Goal: Information Seeking & Learning: Learn about a topic

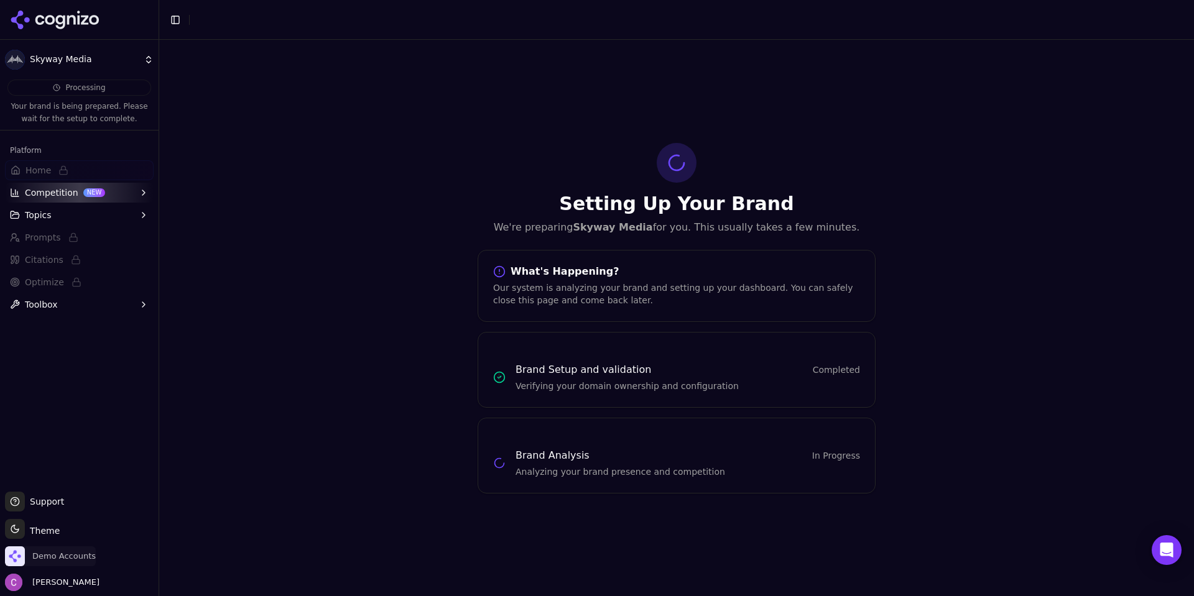
click at [53, 558] on span "Demo Accounts" at bounding box center [63, 556] width 63 height 11
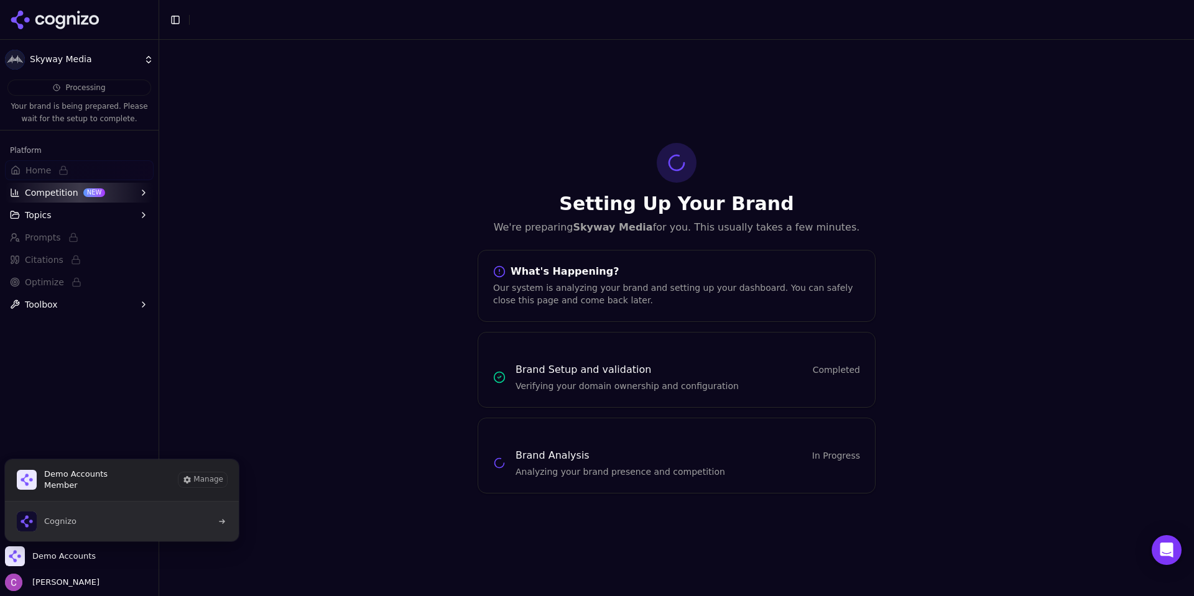
click at [88, 528] on button "Cognizo" at bounding box center [121, 522] width 235 height 40
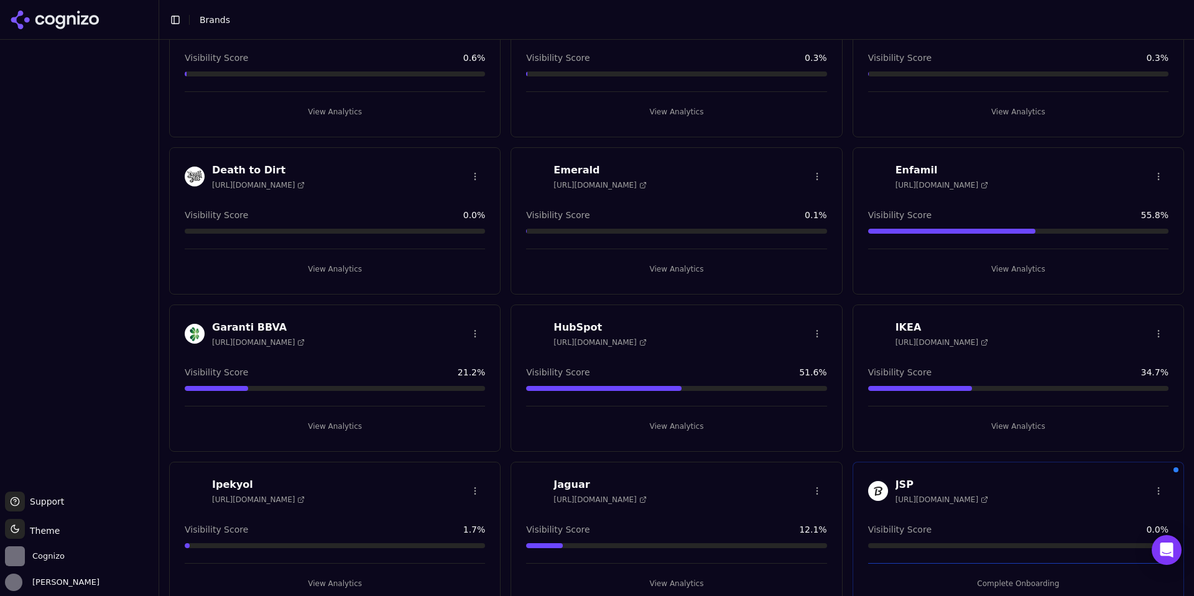
scroll to position [995, 0]
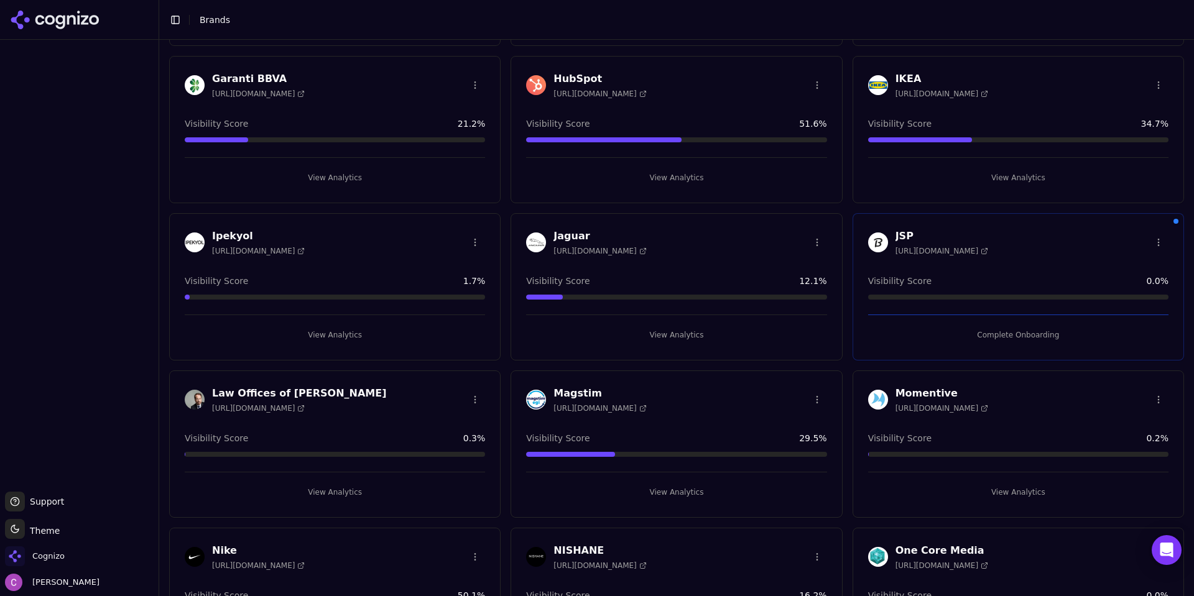
click at [650, 180] on button "View Analytics" at bounding box center [676, 178] width 300 height 20
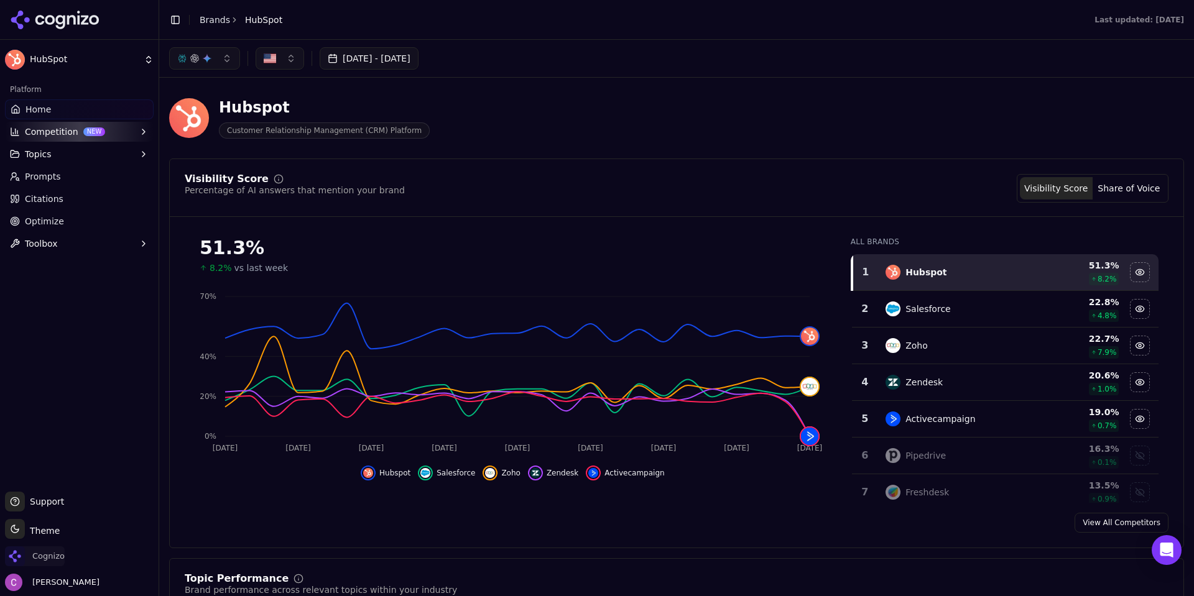
click at [55, 557] on span "Cognizo" at bounding box center [48, 556] width 32 height 11
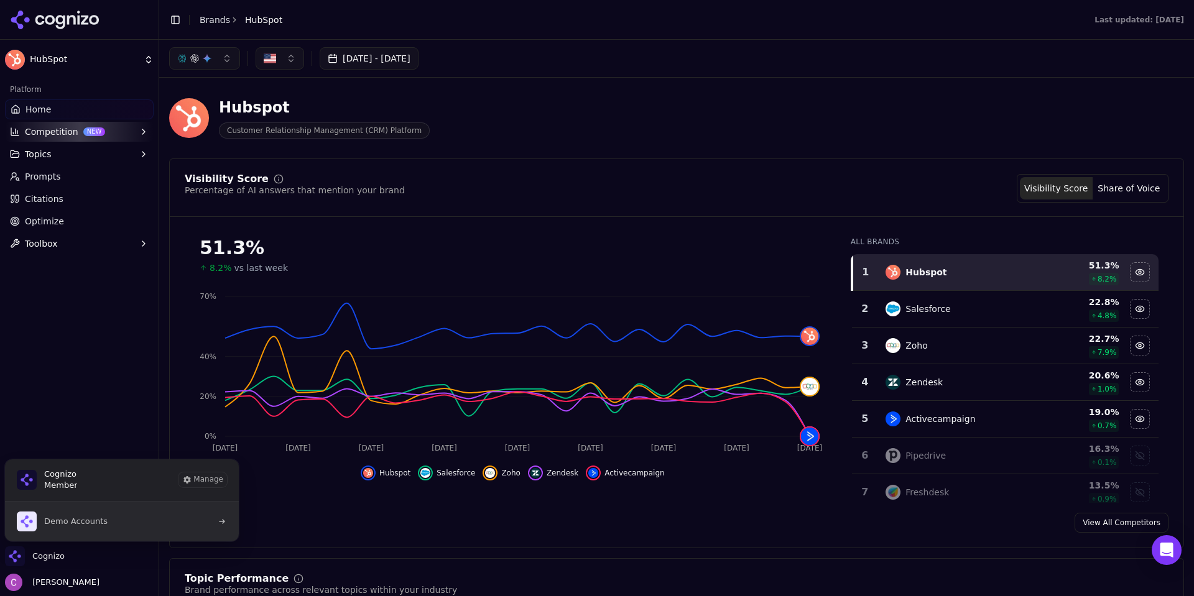
click at [132, 515] on button "Demo Accounts" at bounding box center [121, 522] width 235 height 40
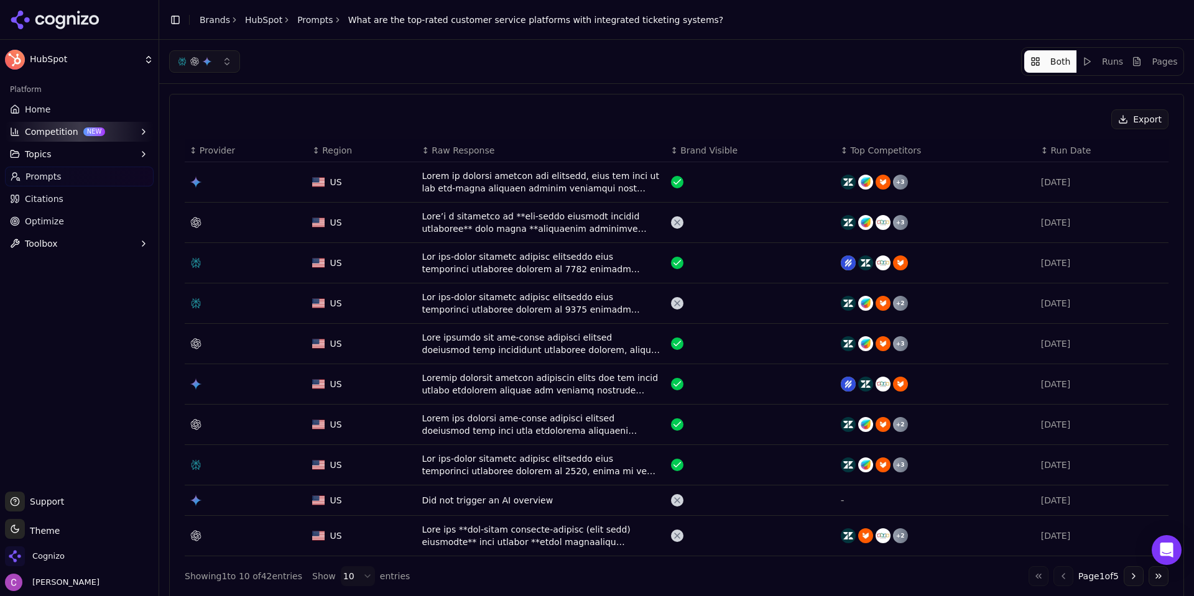
click at [541, 263] on div "Data table" at bounding box center [541, 263] width 239 height 25
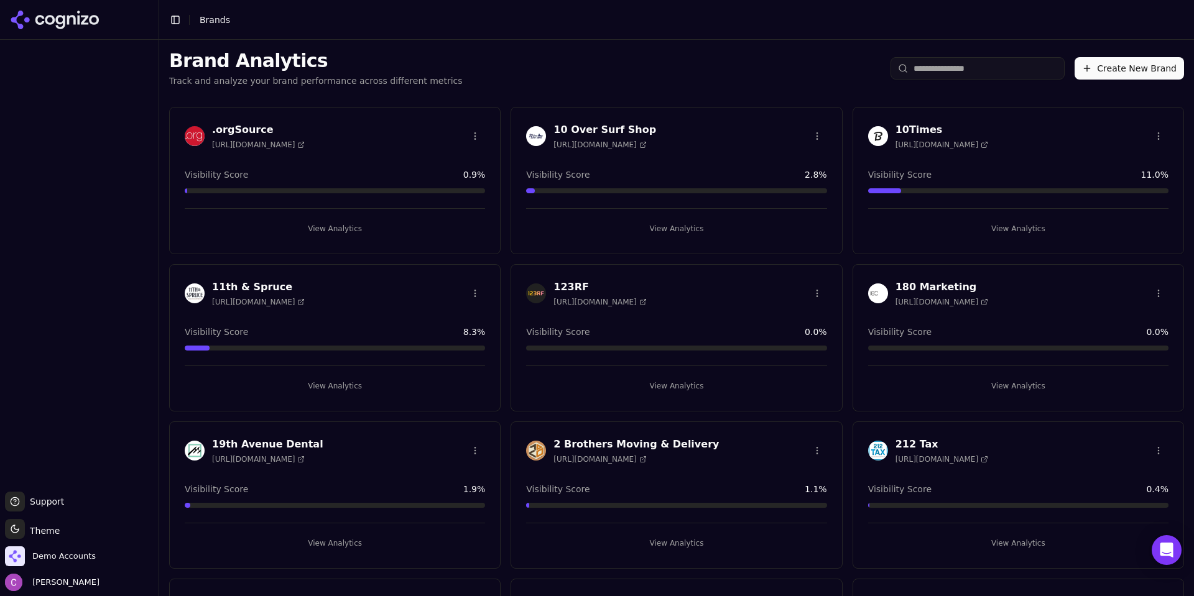
click at [940, 73] on input "search" at bounding box center [977, 68] width 174 height 22
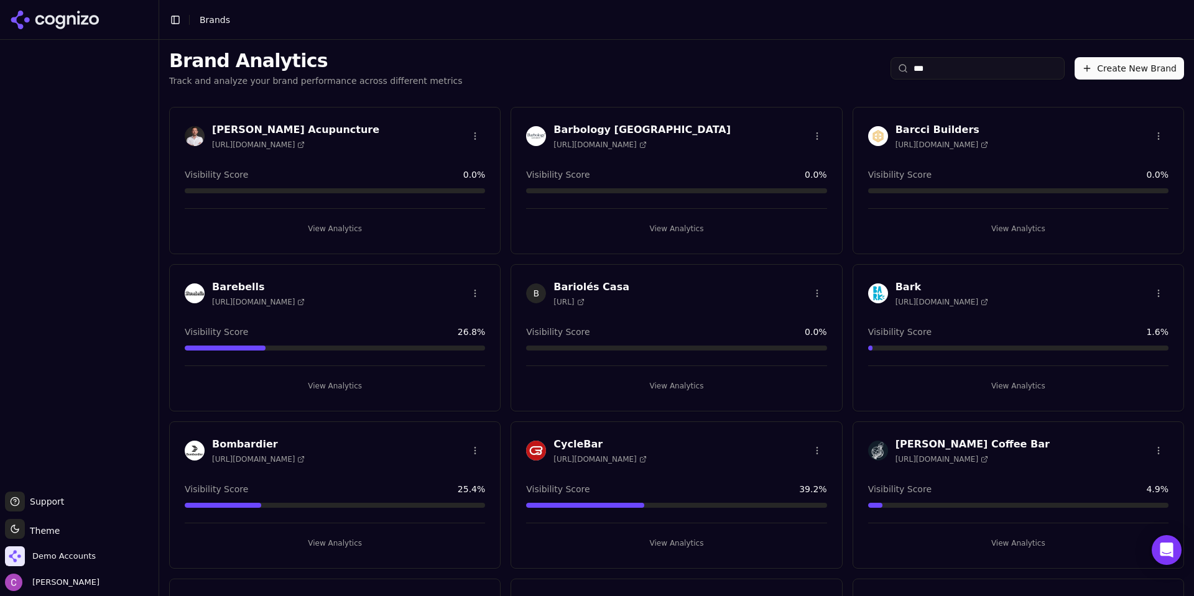
type input "***"
click at [987, 228] on button "View Analytics" at bounding box center [1018, 229] width 300 height 20
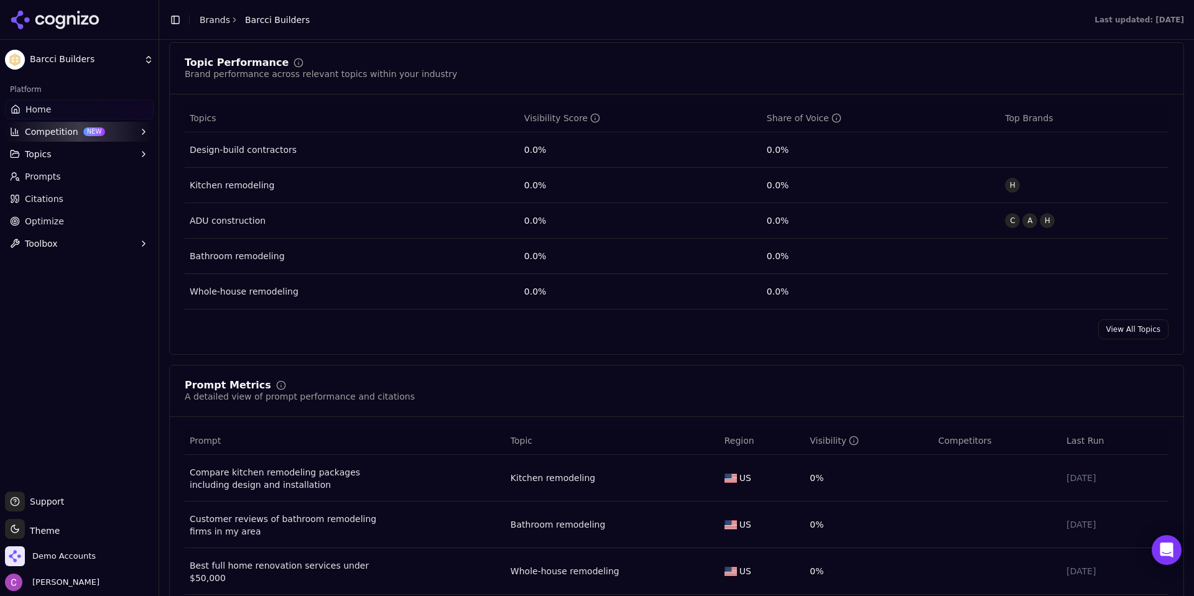
scroll to position [746, 0]
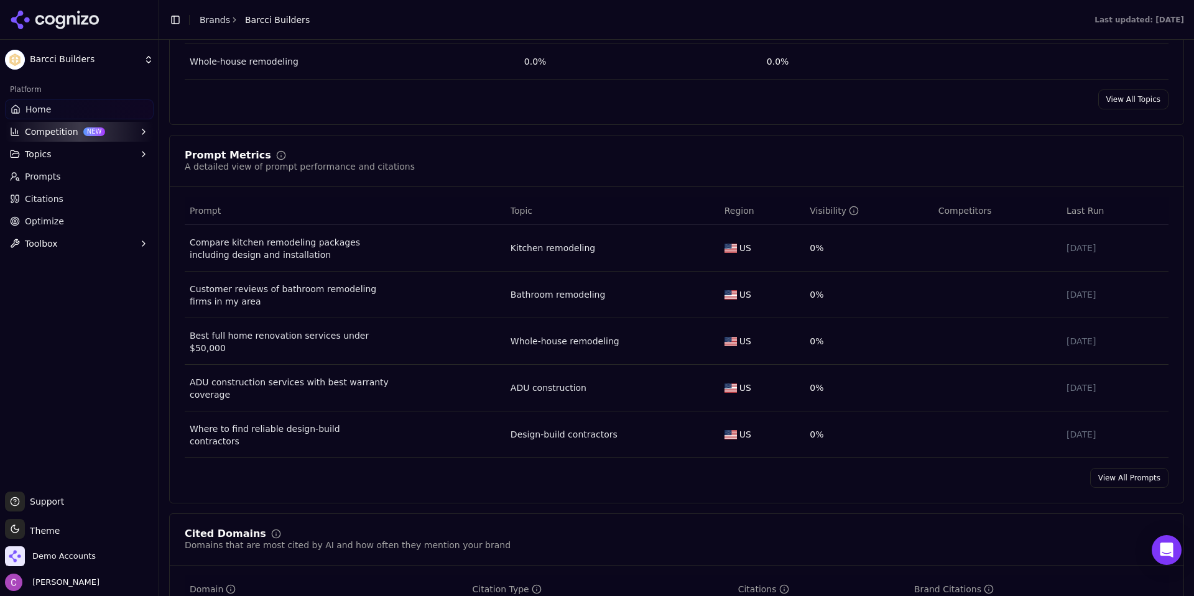
click at [820, 212] on div "Visibility" at bounding box center [833, 211] width 49 height 12
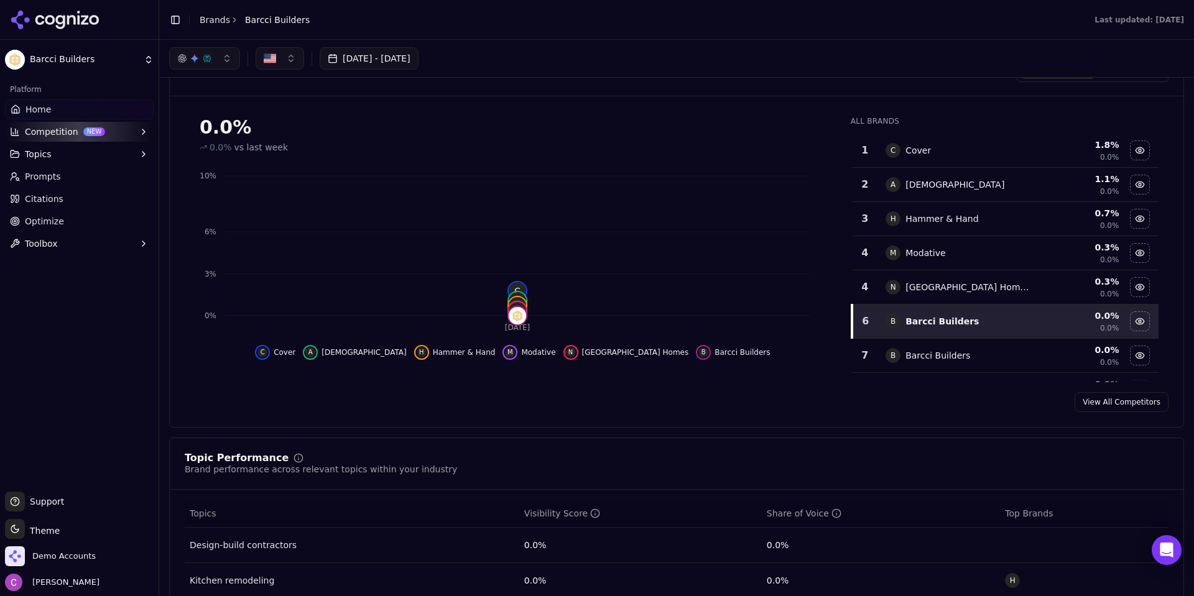
scroll to position [0, 0]
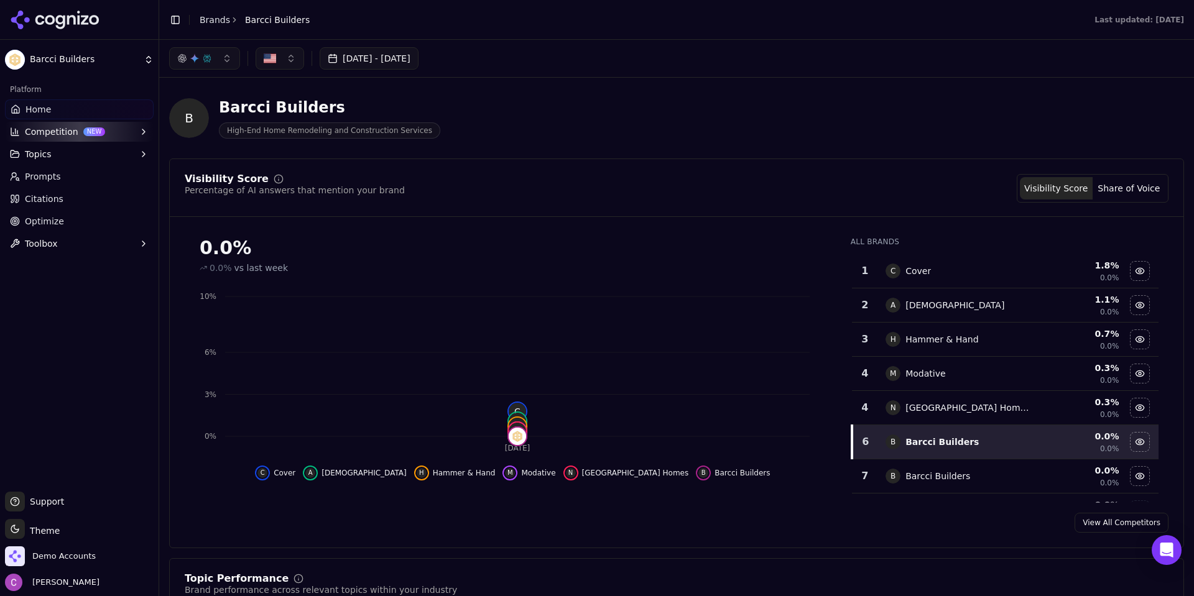
click at [564, 199] on div "Visibility Score Percentage of AI answers that mention your brand Visibility Sc…" at bounding box center [676, 188] width 983 height 29
click at [60, 557] on span "Demo Accounts" at bounding box center [63, 556] width 63 height 11
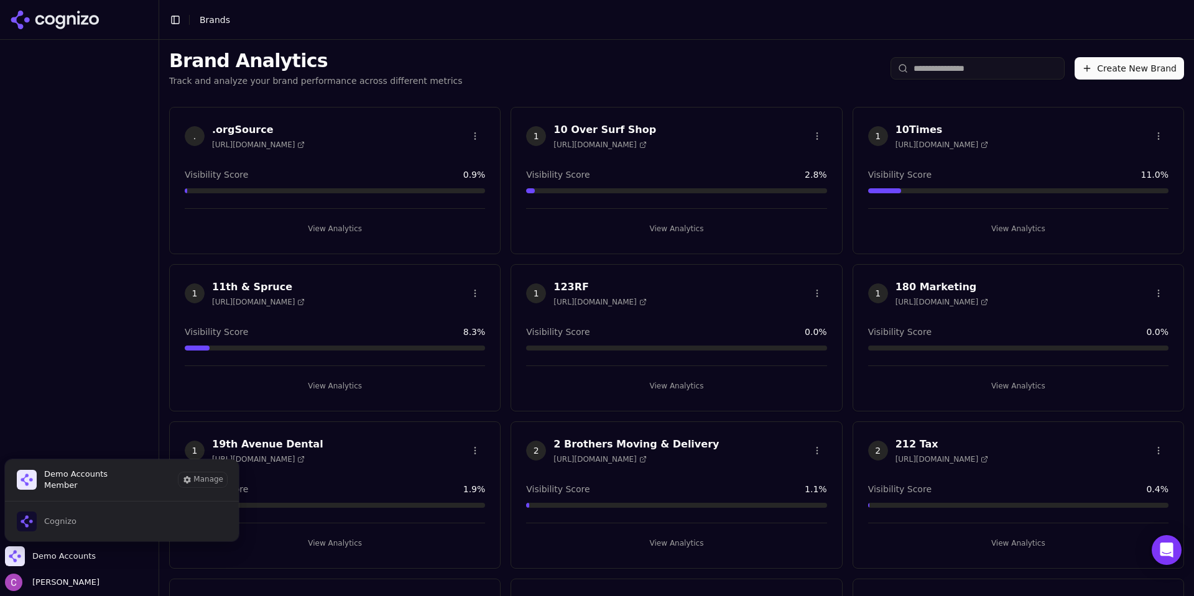
click at [72, 522] on span "Cognizo" at bounding box center [60, 521] width 32 height 11
click at [62, 308] on div at bounding box center [79, 266] width 159 height 442
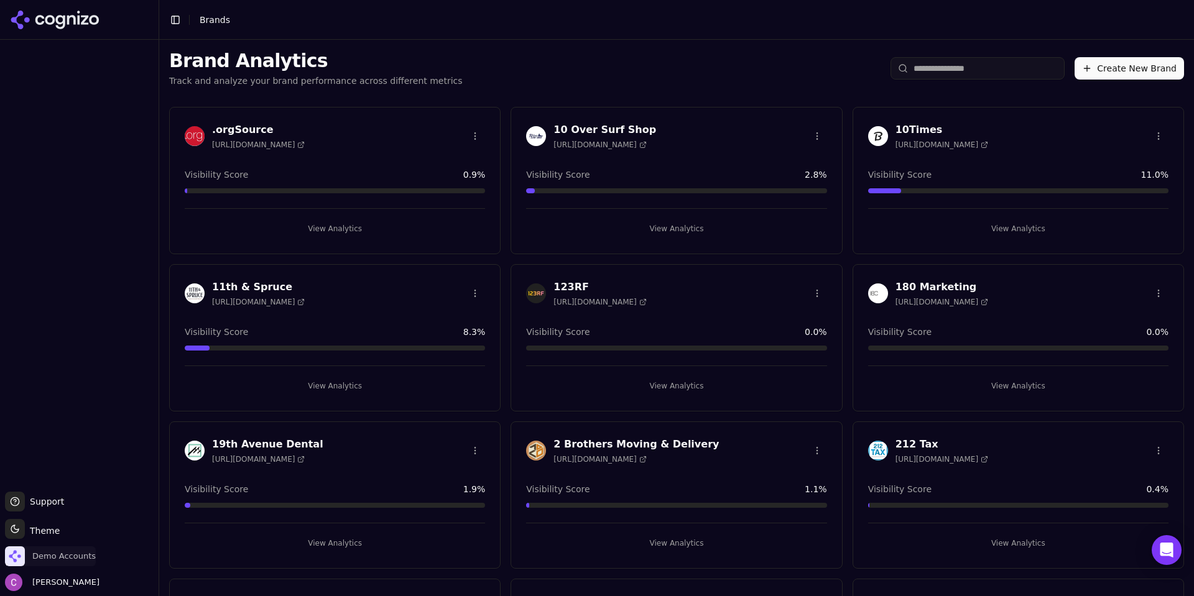
click at [59, 561] on span "Demo Accounts" at bounding box center [63, 556] width 63 height 11
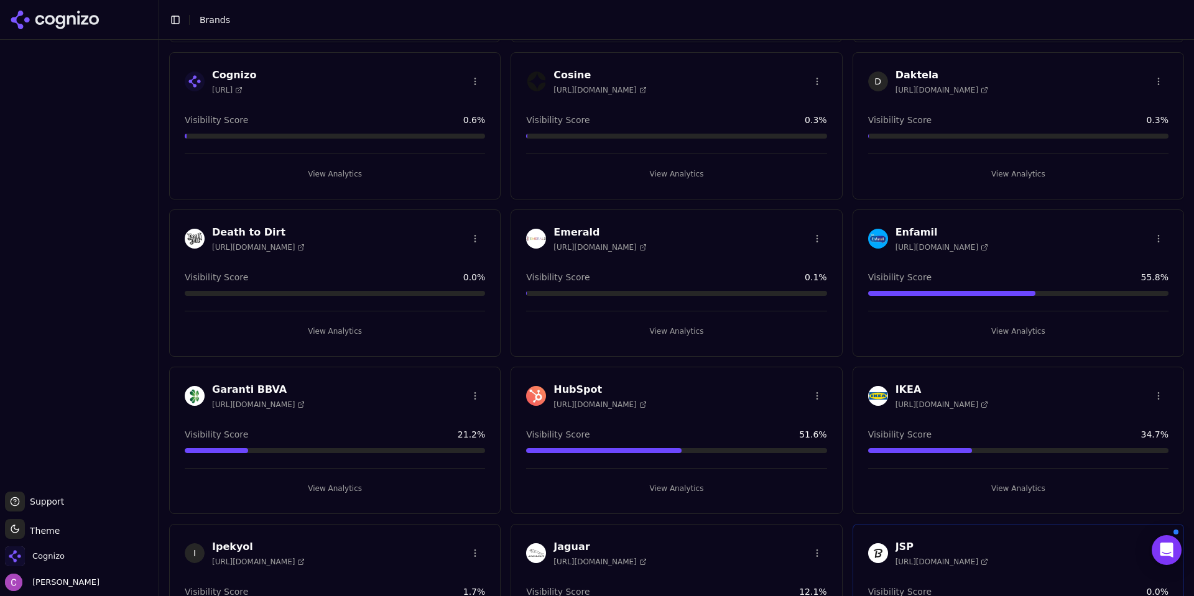
scroll to position [995, 0]
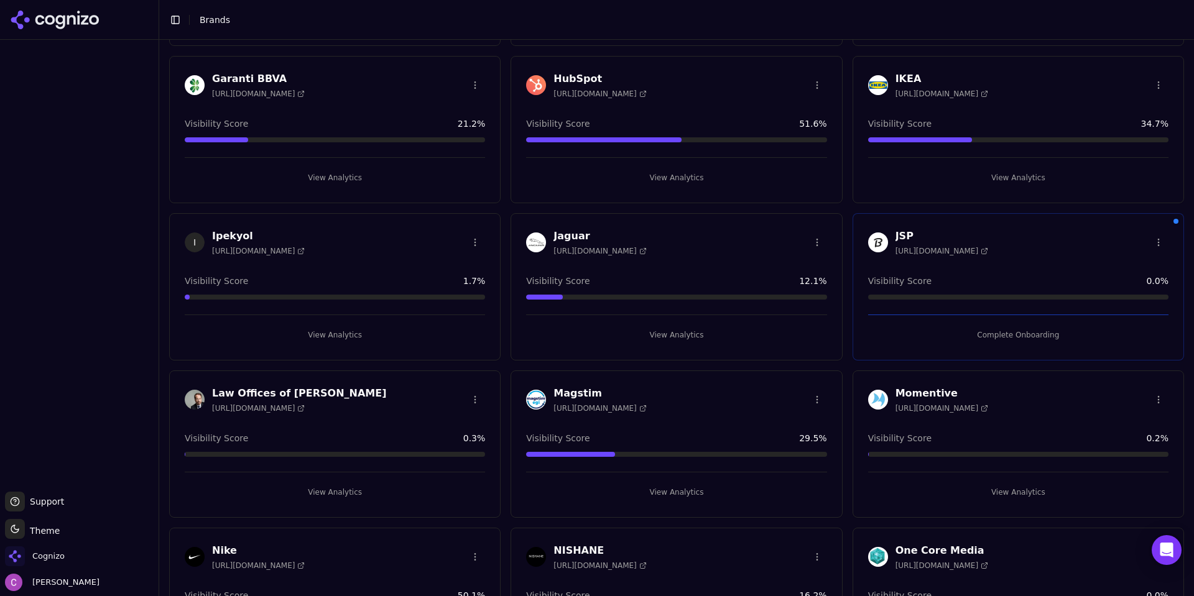
click at [624, 181] on button "View Analytics" at bounding box center [676, 178] width 300 height 20
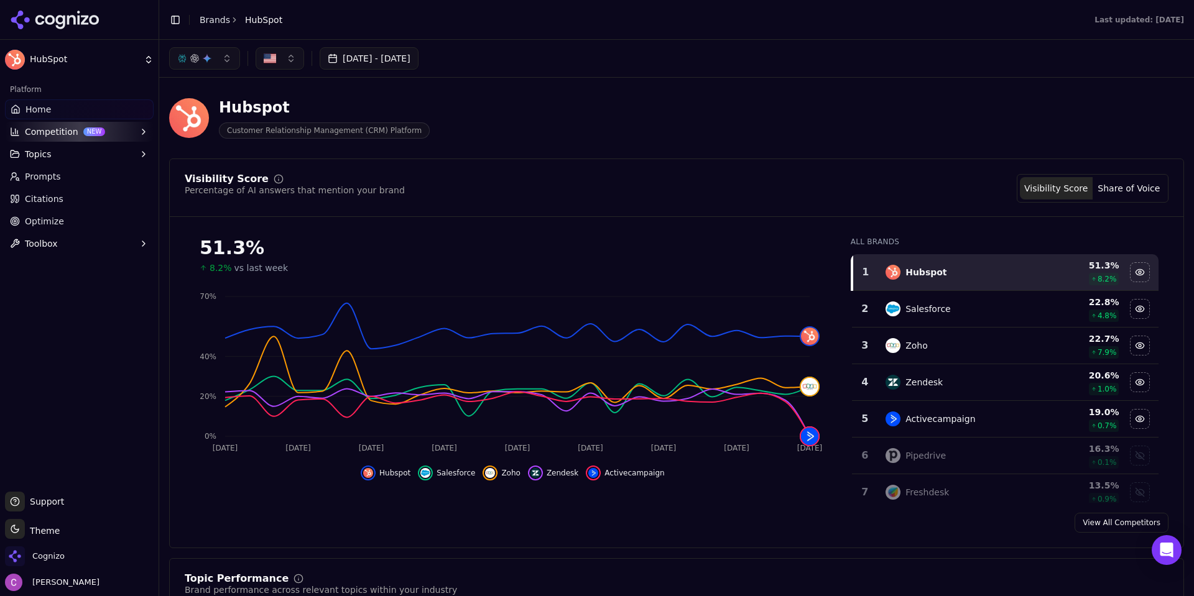
click at [718, 134] on div "Hubspot Customer Relationship Management (CRM) Platform" at bounding box center [447, 118] width 557 height 41
click at [734, 126] on div "Hubspot Customer Relationship Management (CRM) Platform" at bounding box center [676, 118] width 1015 height 61
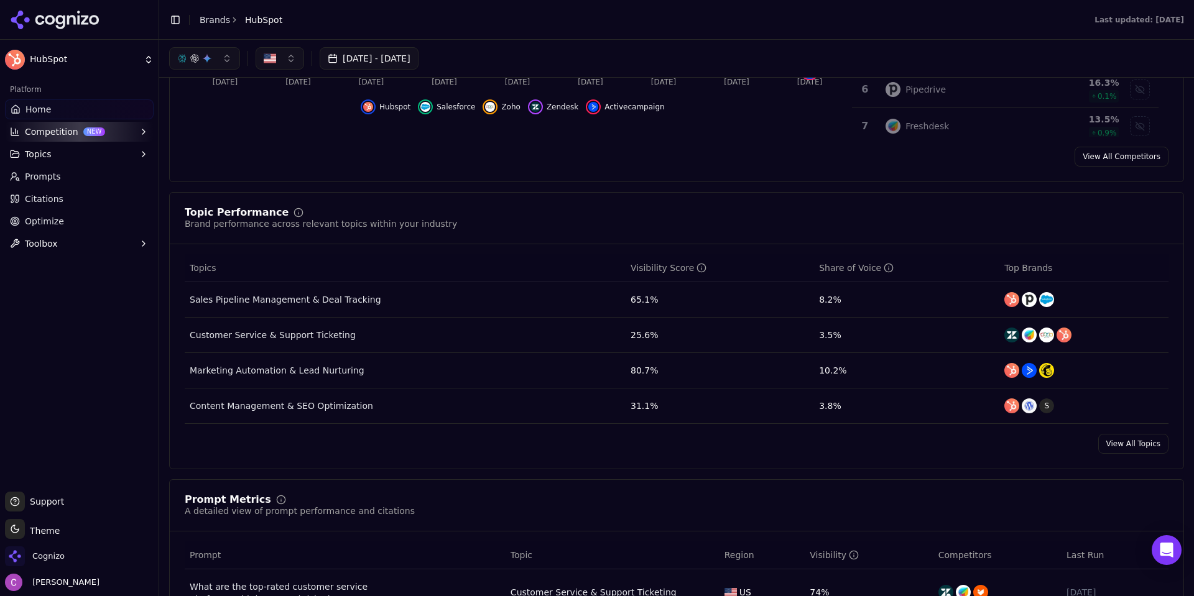
scroll to position [62, 0]
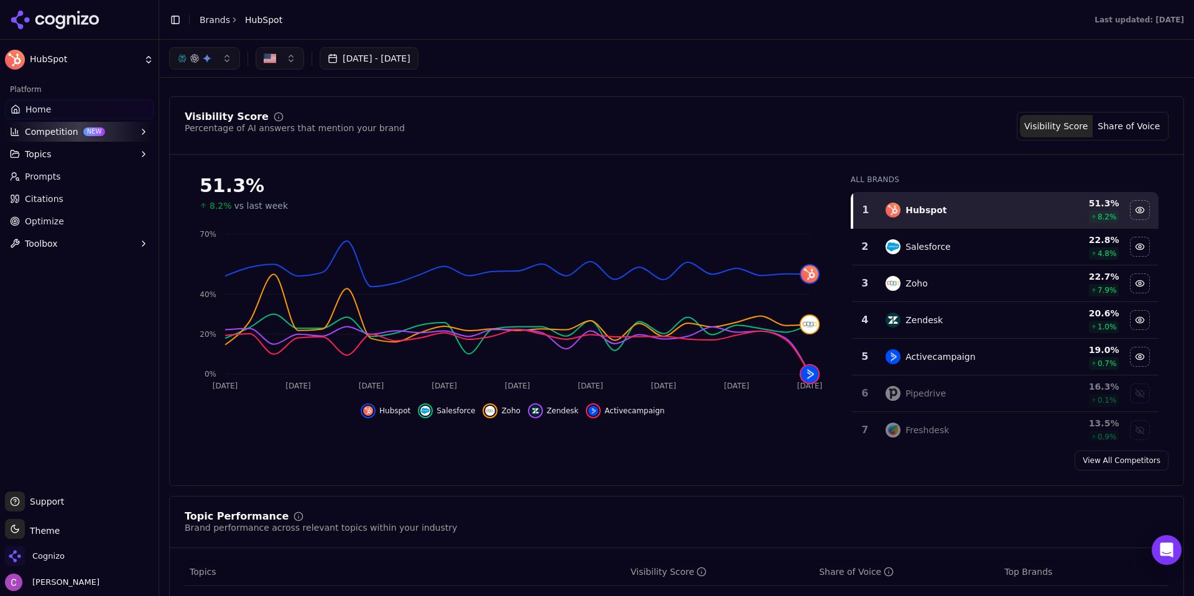
click at [683, 105] on div "Visibility Score Percentage of AI answers that mention your brand Visibility Sc…" at bounding box center [676, 291] width 1015 height 390
drag, startPoint x: 200, startPoint y: 184, endPoint x: 270, endPoint y: 192, distance: 70.1
click at [270, 192] on div "51.3 %" at bounding box center [513, 186] width 626 height 22
click at [289, 193] on div "51.3 %" at bounding box center [513, 186] width 626 height 22
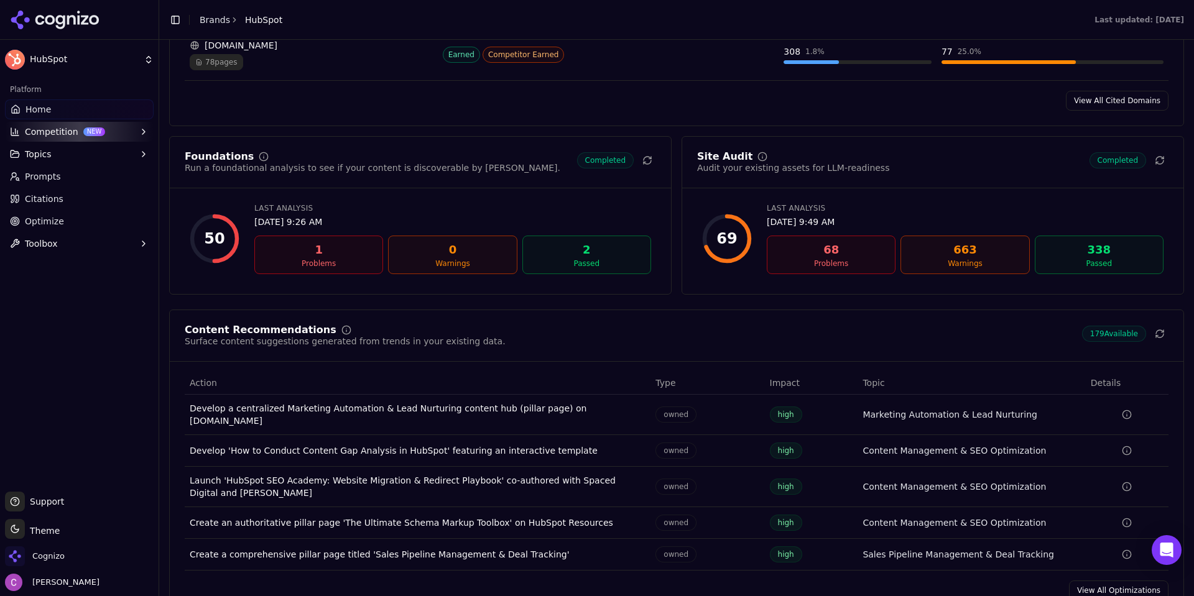
scroll to position [1492, 0]
click at [71, 182] on link "Prompts" at bounding box center [79, 177] width 149 height 20
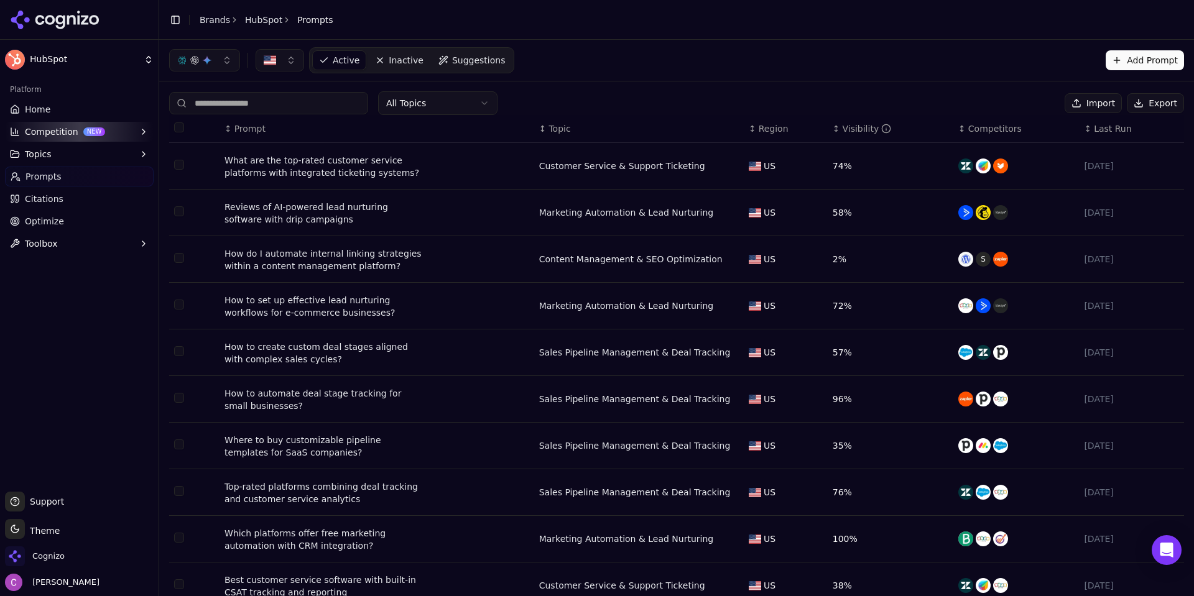
click at [482, 71] on nav "Active Inactive Suggestions" at bounding box center [411, 60] width 205 height 26
click at [483, 62] on span "Suggestions" at bounding box center [478, 60] width 53 height 12
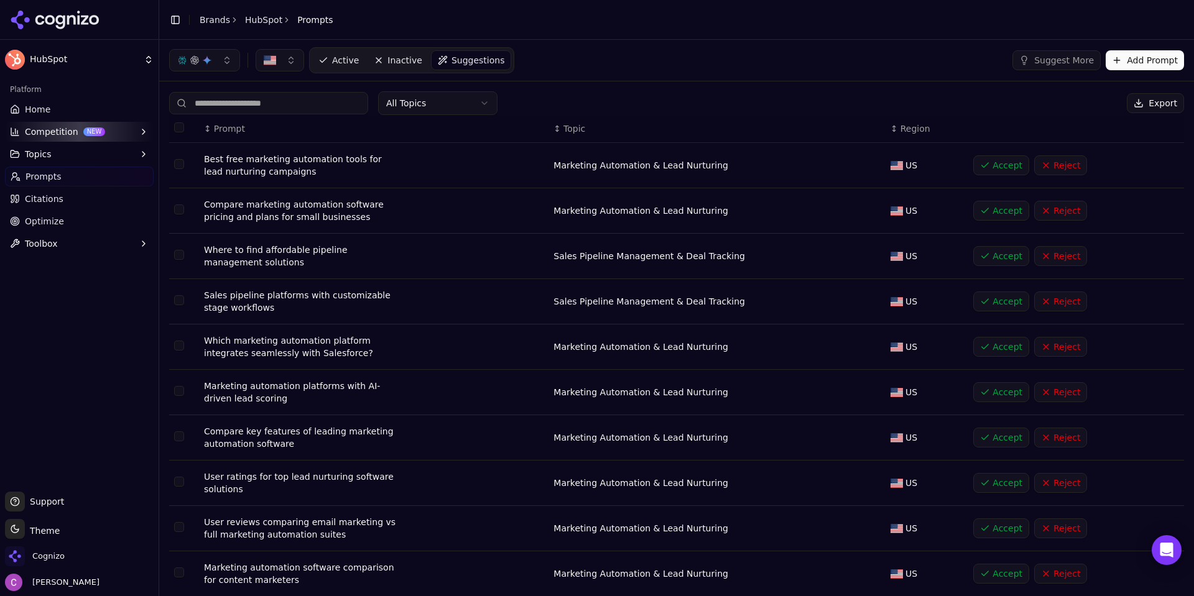
click at [1117, 59] on button "Add Prompt" at bounding box center [1144, 60] width 78 height 20
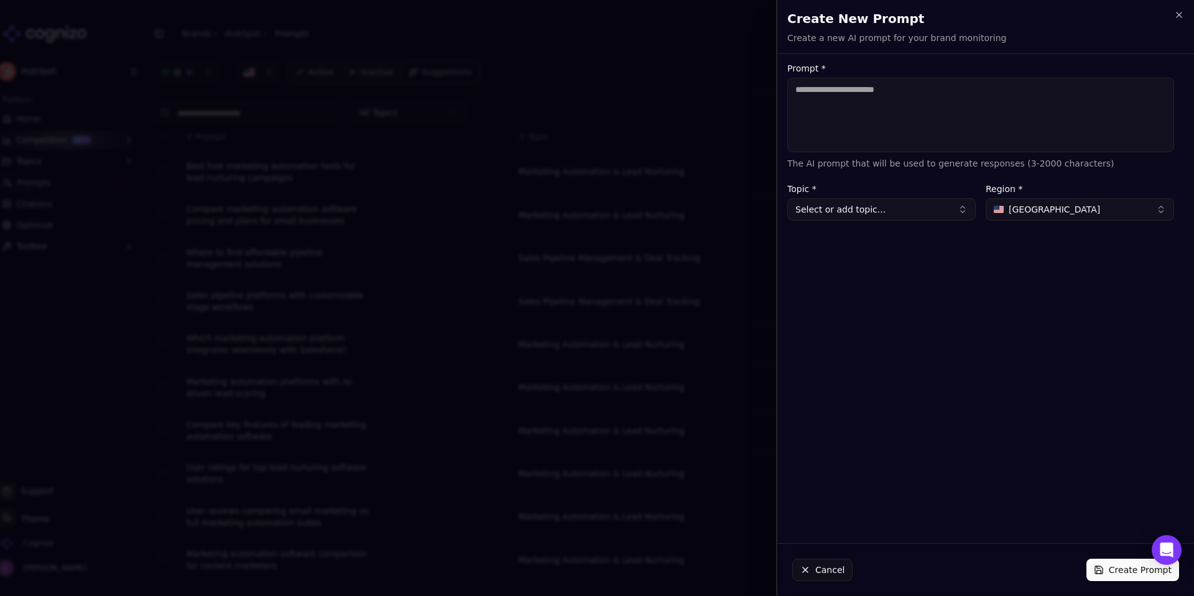
click at [1026, 99] on textarea "Prompt *" at bounding box center [980, 115] width 387 height 75
click at [1175, 16] on icon "button" at bounding box center [1179, 15] width 10 height 10
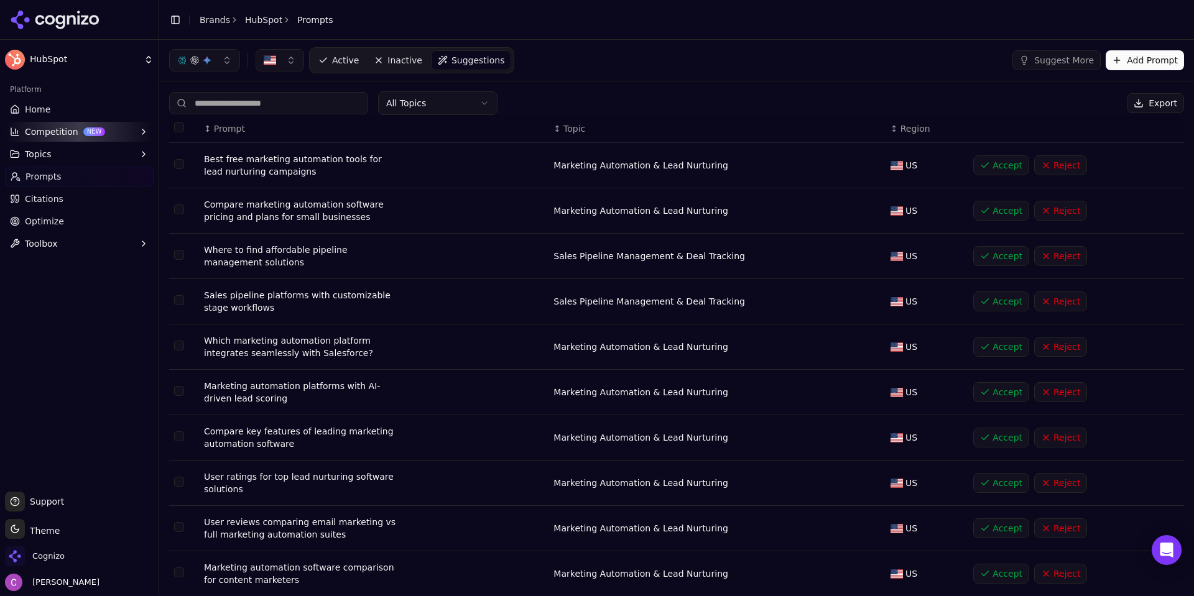
click at [338, 66] on span "Active" at bounding box center [345, 60] width 27 height 12
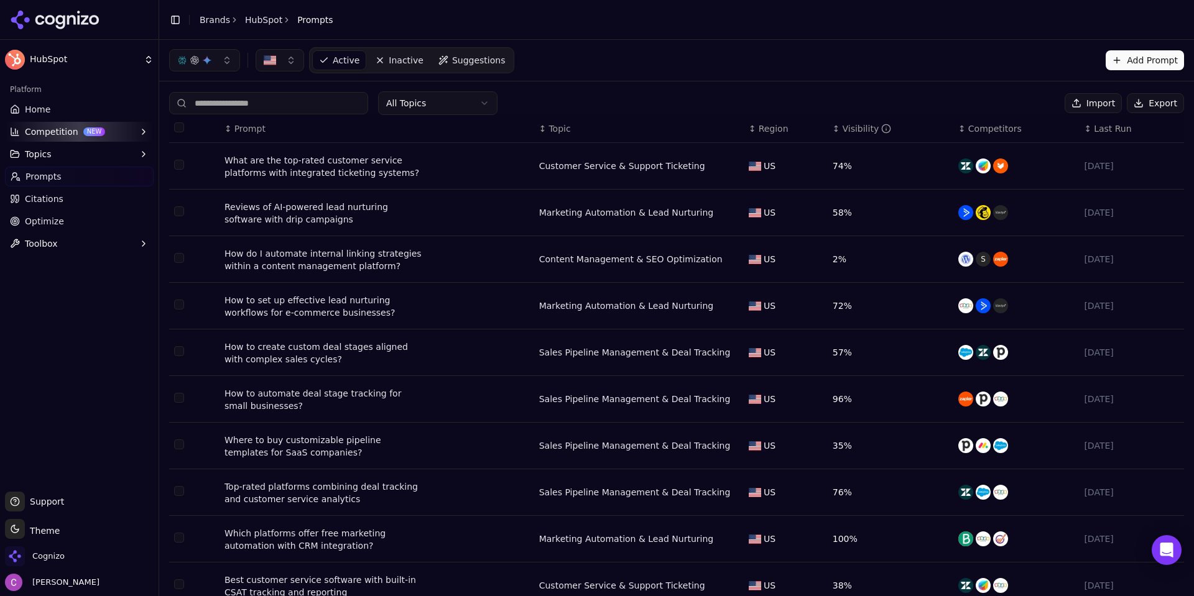
click at [338, 175] on div "What are the top-rated customer service platforms with integrated ticketing sys…" at bounding box center [323, 166] width 199 height 25
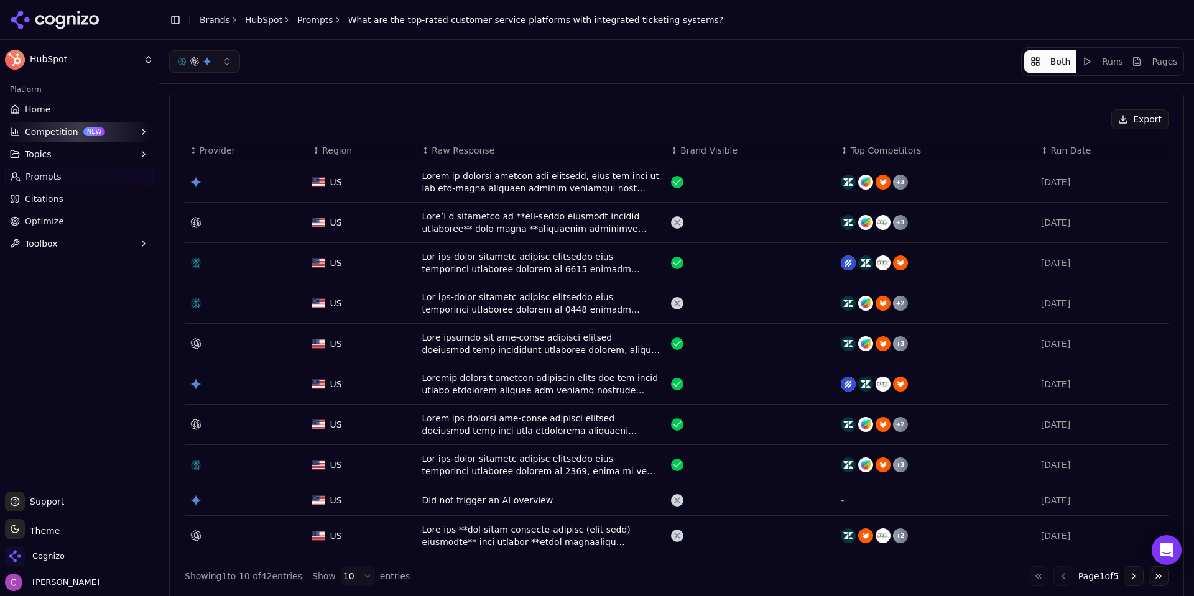
drag, startPoint x: 44, startPoint y: 170, endPoint x: 159, endPoint y: 171, distance: 115.0
click at [44, 171] on span "Prompts" at bounding box center [43, 176] width 36 height 12
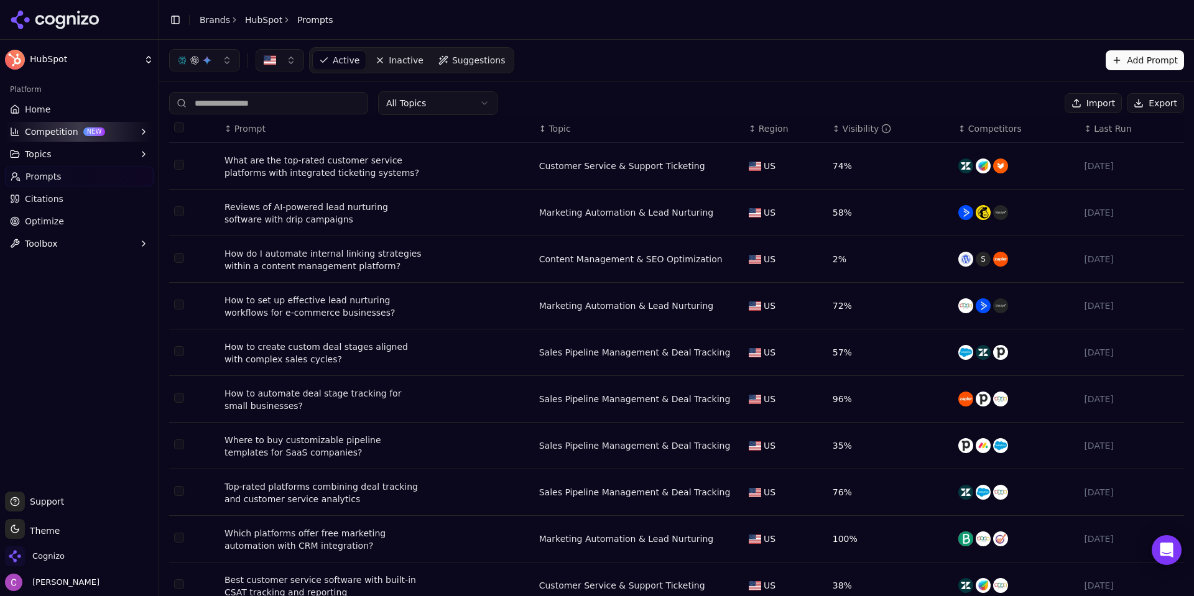
click at [47, 109] on span "Home" at bounding box center [37, 109] width 25 height 12
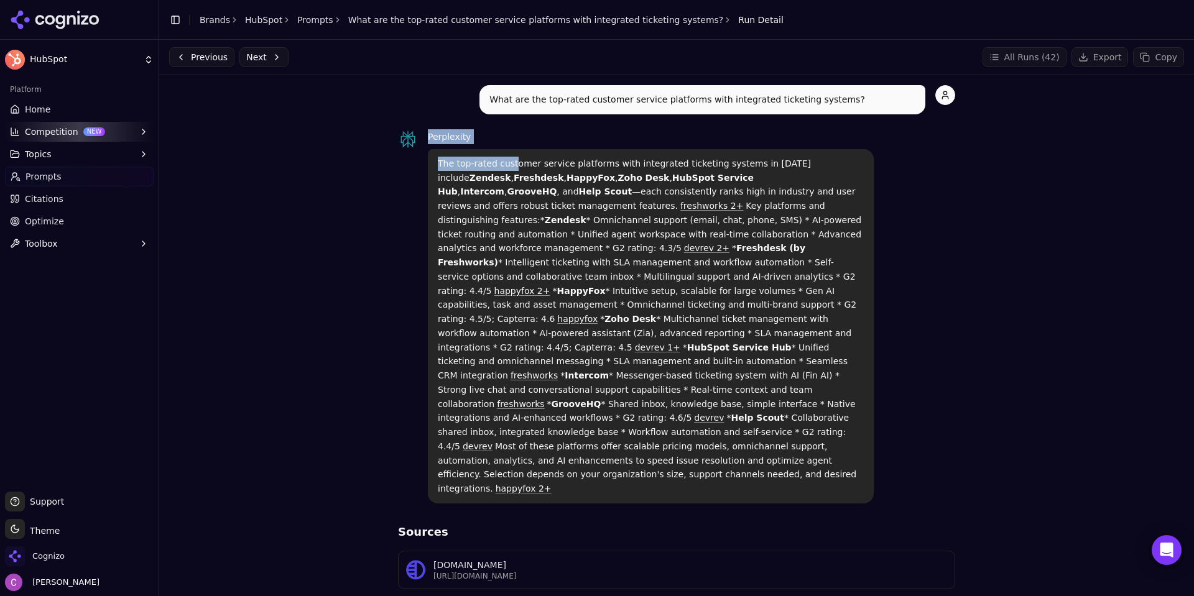
drag, startPoint x: 412, startPoint y: 135, endPoint x: 505, endPoint y: 150, distance: 94.4
click at [505, 150] on div "Perplexity The top-rated customer service platforms with integrated ticketing s…" at bounding box center [676, 316] width 557 height 374
click at [541, 128] on div "What are the top-rated customer service platforms with integrated ticketing sys…" at bounding box center [676, 294] width 557 height 418
click at [617, 177] on strong "Zoho Desk" at bounding box center [643, 178] width 52 height 10
click at [78, 132] on button "Competition NEW" at bounding box center [79, 132] width 149 height 20
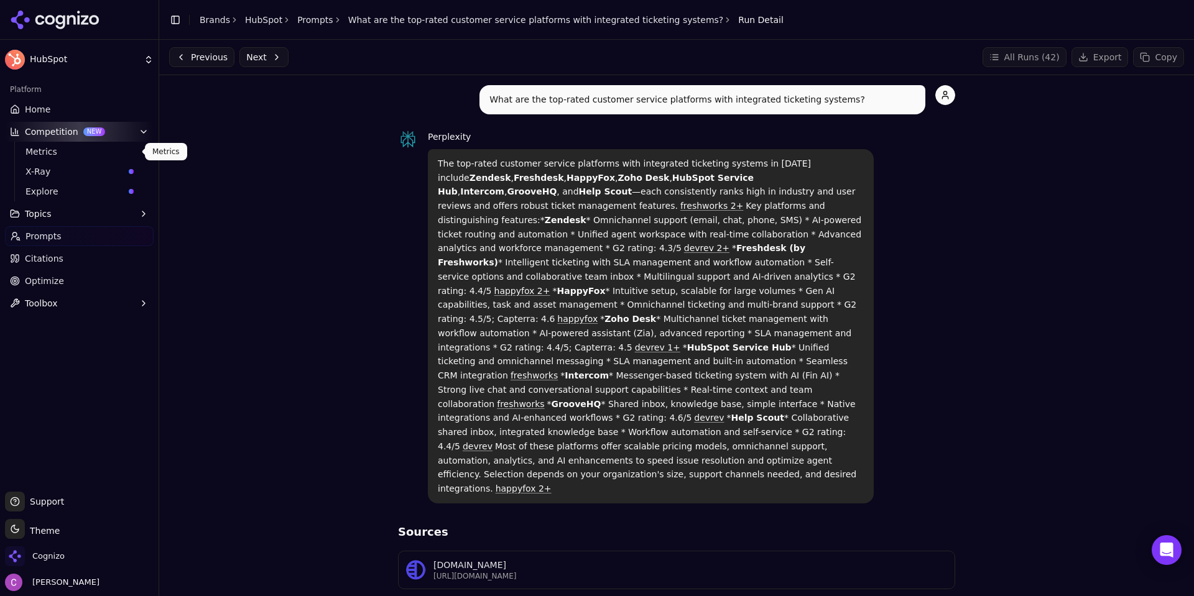
click at [69, 157] on span "Metrics" at bounding box center [79, 151] width 108 height 12
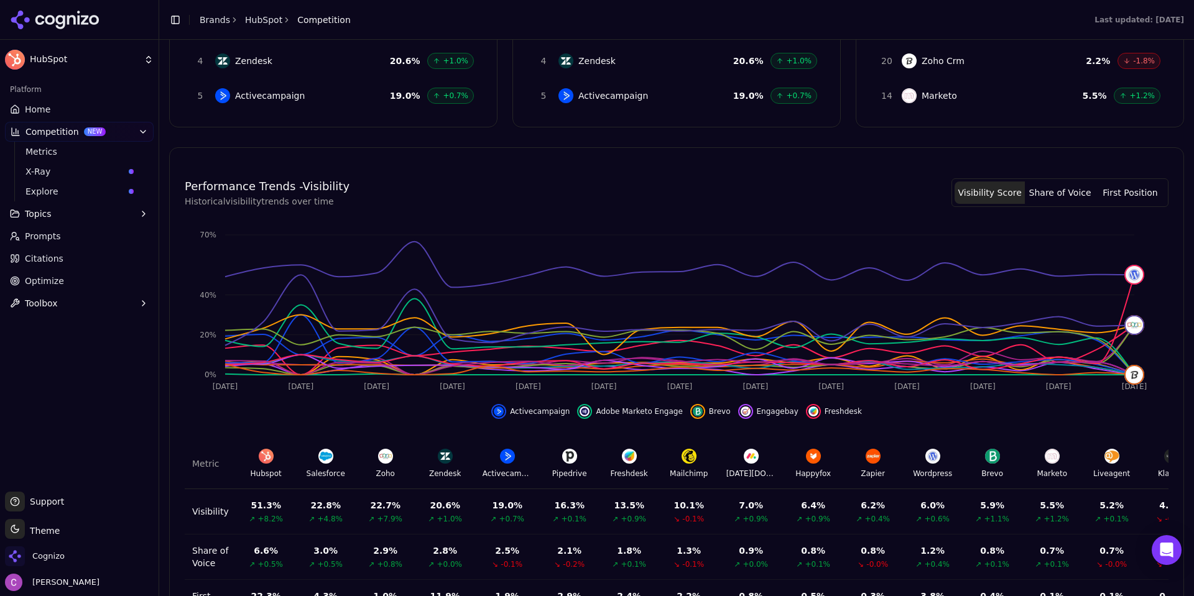
scroll to position [329, 0]
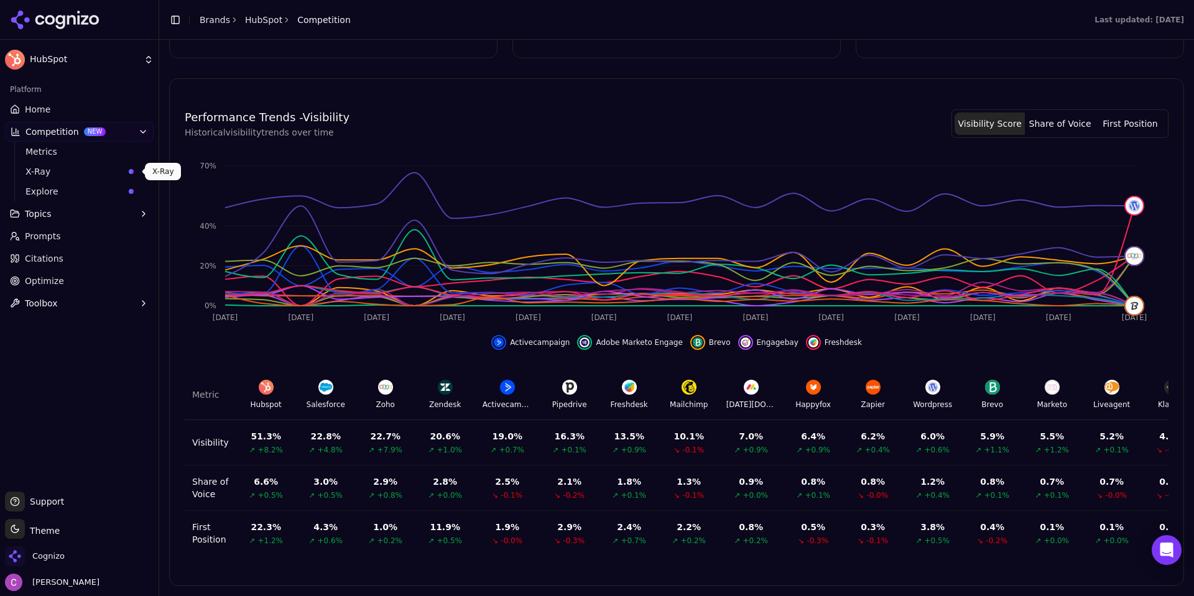
click at [48, 173] on span "X-Ray" at bounding box center [74, 171] width 98 height 12
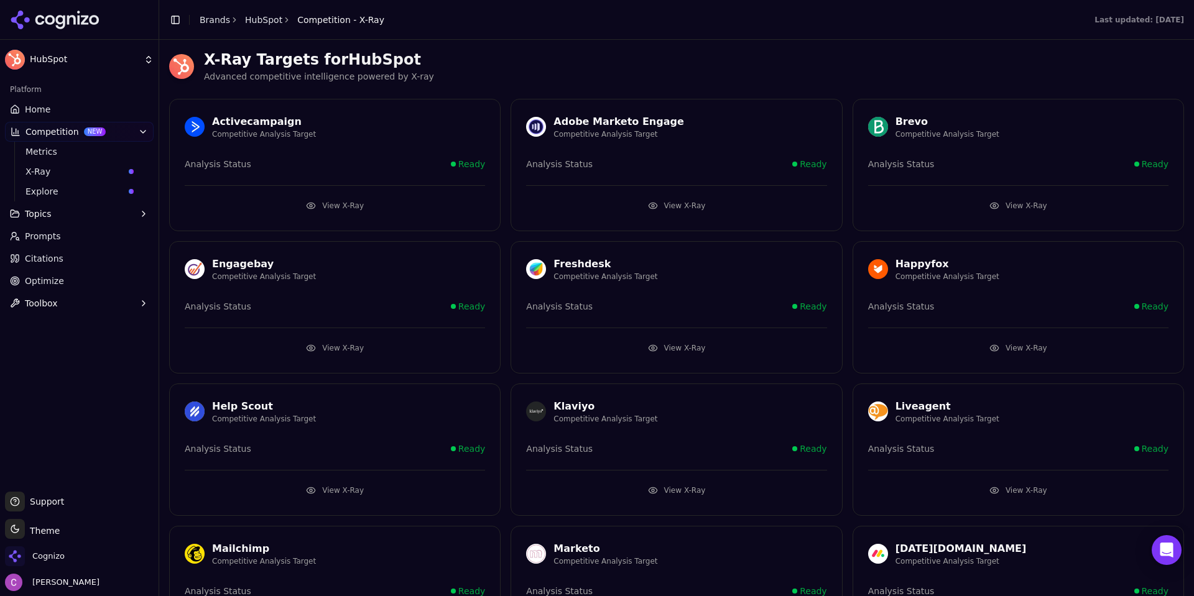
click at [420, 200] on button "View X-Ray" at bounding box center [335, 206] width 300 height 20
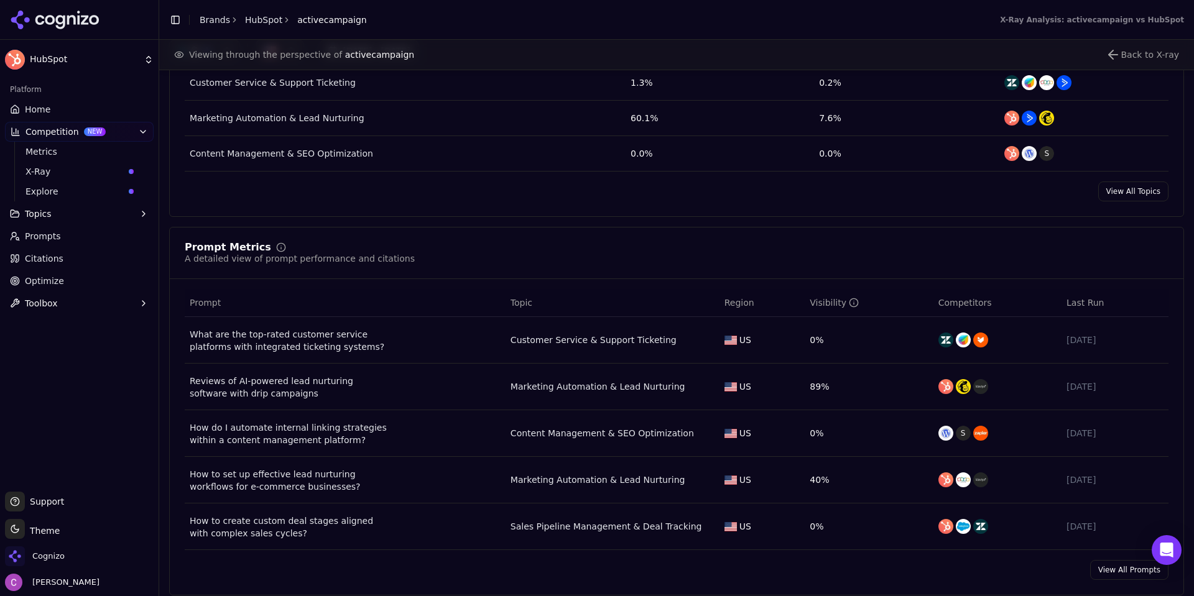
scroll to position [684, 0]
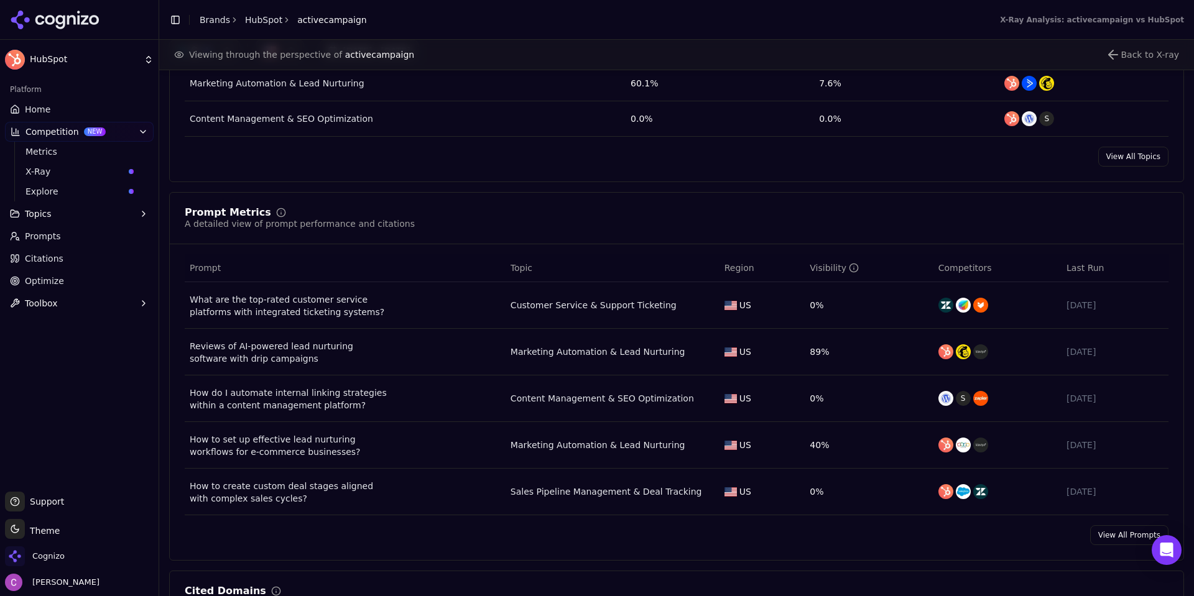
click at [39, 258] on span "Citations" at bounding box center [44, 258] width 39 height 12
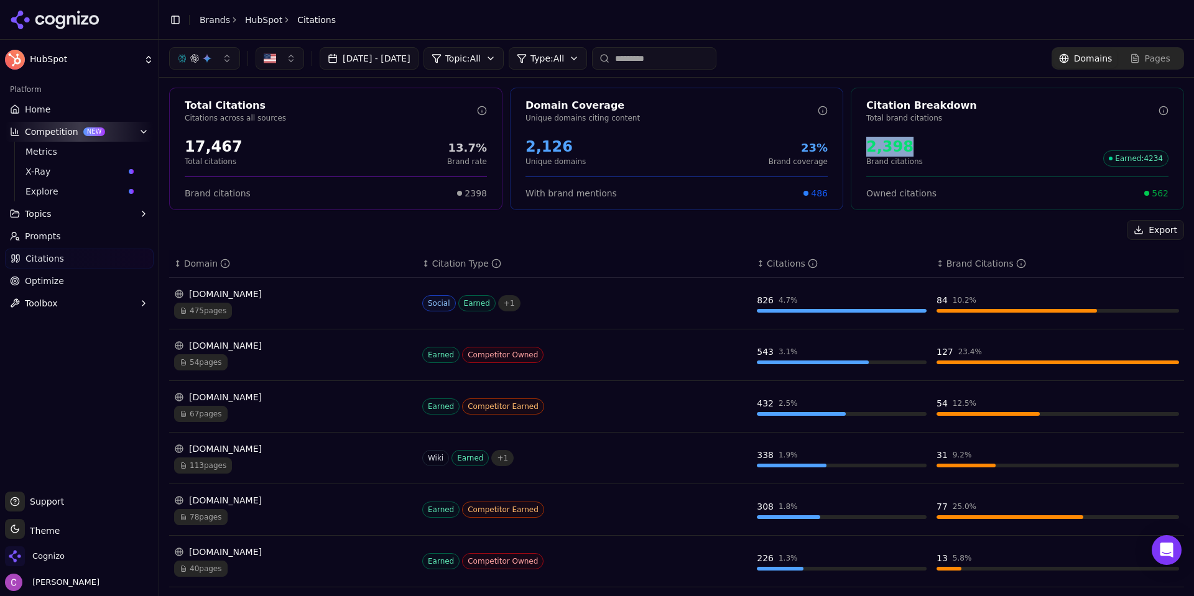
drag, startPoint x: 852, startPoint y: 149, endPoint x: 906, endPoint y: 147, distance: 53.5
click at [906, 147] on div "2,398 Brand citations Earned : 4234" at bounding box center [1017, 152] width 332 height 40
click at [909, 147] on div "2,398 Brand citations Earned : 4234" at bounding box center [1017, 152] width 302 height 30
drag, startPoint x: 1144, startPoint y: 191, endPoint x: 1167, endPoint y: 193, distance: 23.1
click at [1167, 193] on div "Owned citations 562" at bounding box center [1017, 188] width 332 height 23
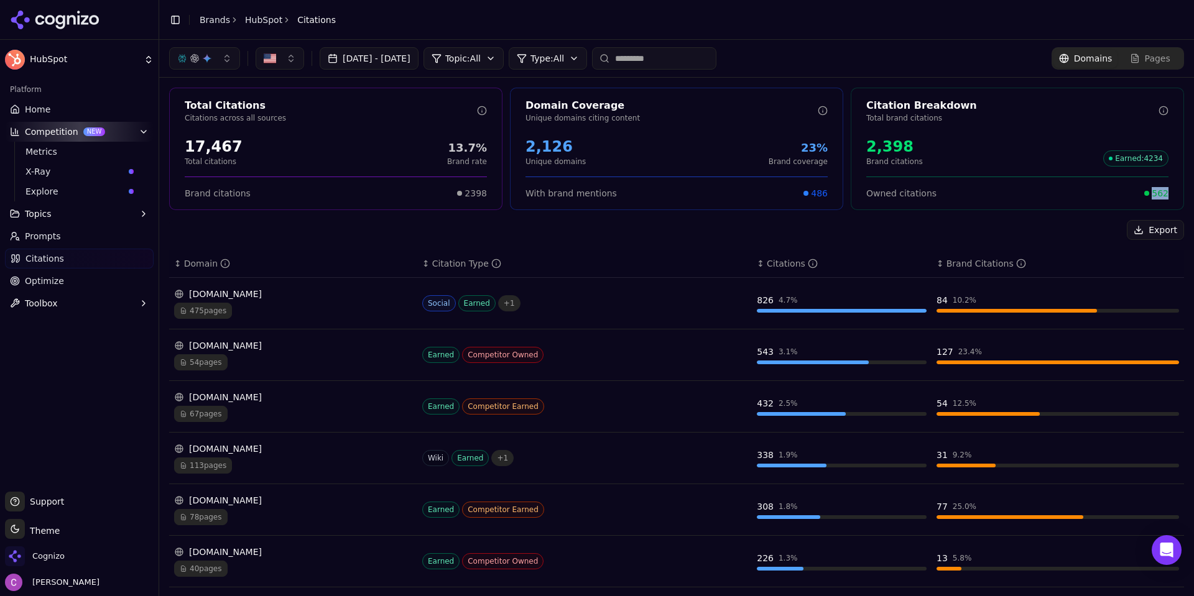
click at [1167, 202] on div "Citation Breakdown Total brand citations 2,398 Brand citations Earned : 4234 Ow…" at bounding box center [1016, 149] width 333 height 122
click at [1144, 193] on div "562" at bounding box center [1156, 193] width 24 height 12
click at [1151, 194] on span "562" at bounding box center [1159, 193] width 17 height 12
click at [1151, 195] on span "562" at bounding box center [1159, 193] width 17 height 12
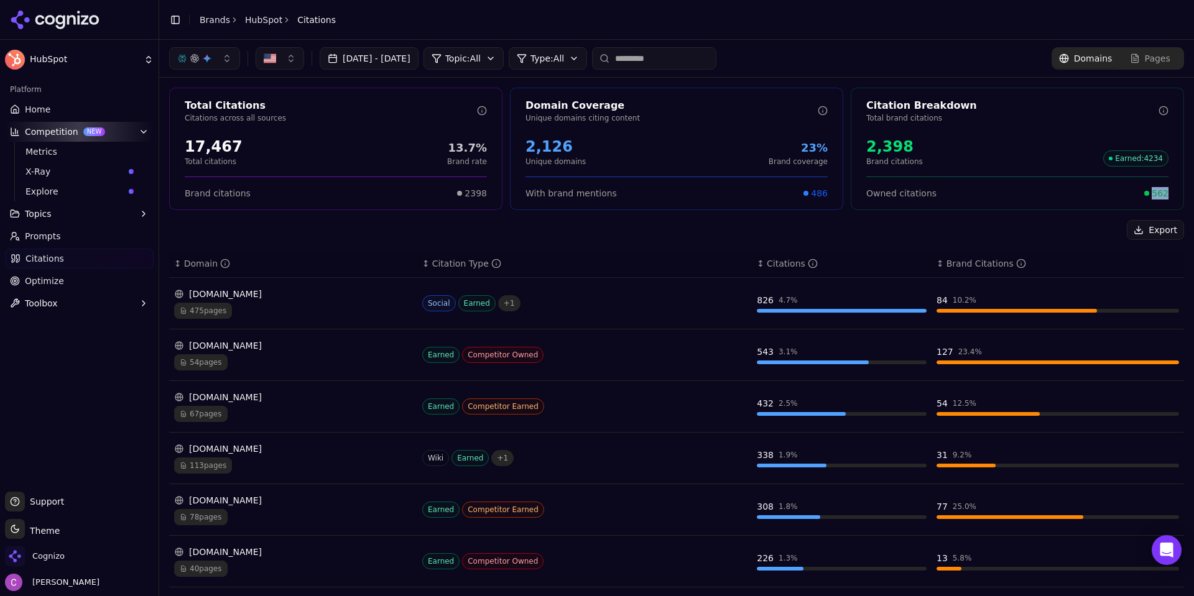
click at [1151, 195] on span "562" at bounding box center [1159, 193] width 17 height 12
click at [1082, 200] on div "Citation Breakdown Total brand citations 2,398 Brand citations Earned : 4234 Ow…" at bounding box center [1016, 149] width 333 height 122
click at [62, 289] on link "Optimize" at bounding box center [79, 281] width 149 height 20
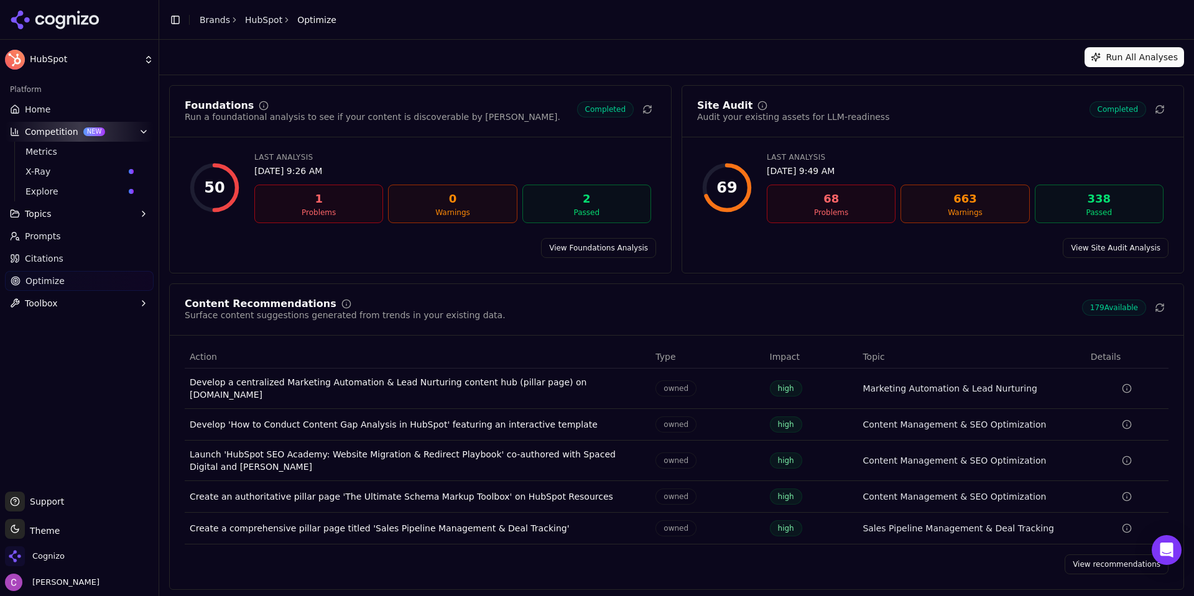
click at [596, 247] on link "View Foundations Analysis" at bounding box center [598, 248] width 115 height 20
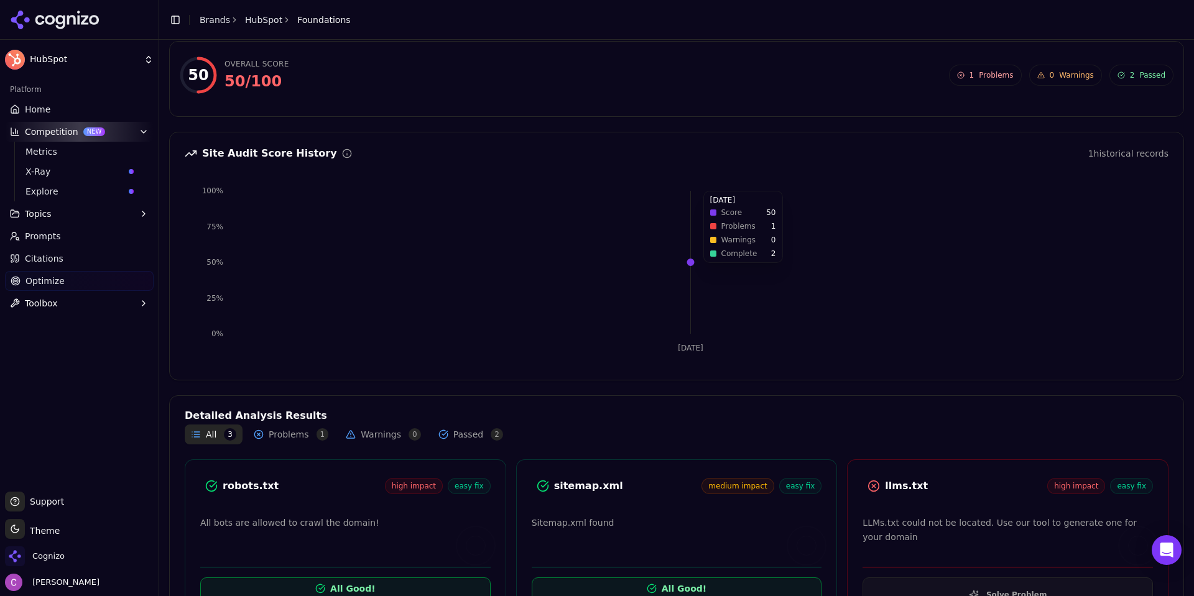
scroll to position [101, 0]
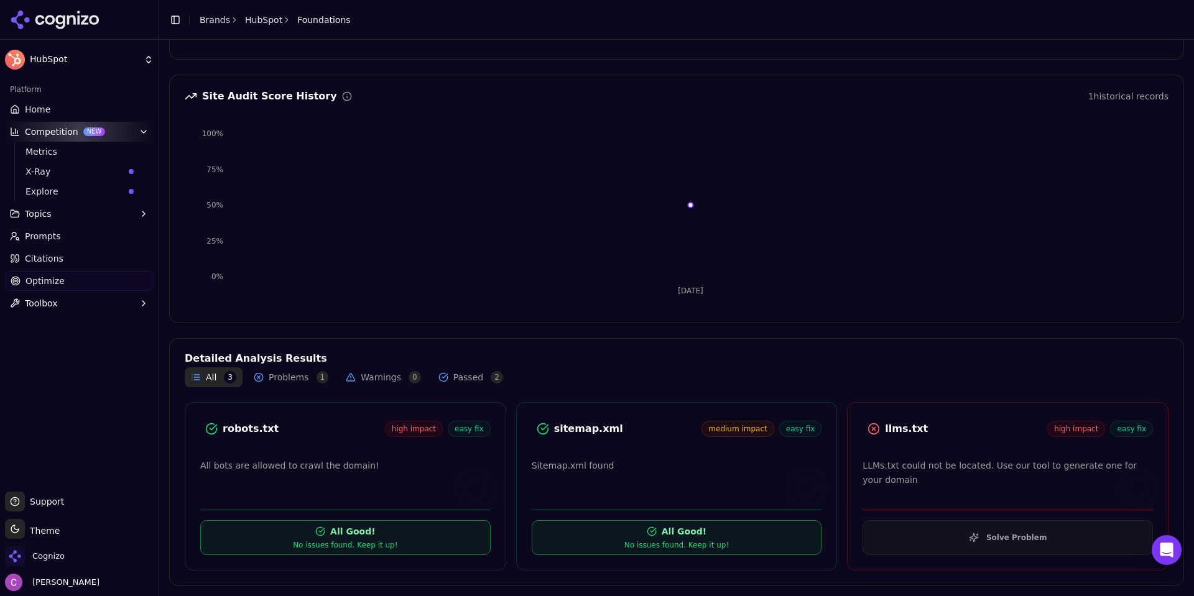
click at [249, 432] on div "robots.txt" at bounding box center [304, 428] width 162 height 15
click at [293, 432] on div "robots.txt" at bounding box center [304, 428] width 162 height 15
click at [893, 425] on div "llms.txt" at bounding box center [966, 428] width 162 height 15
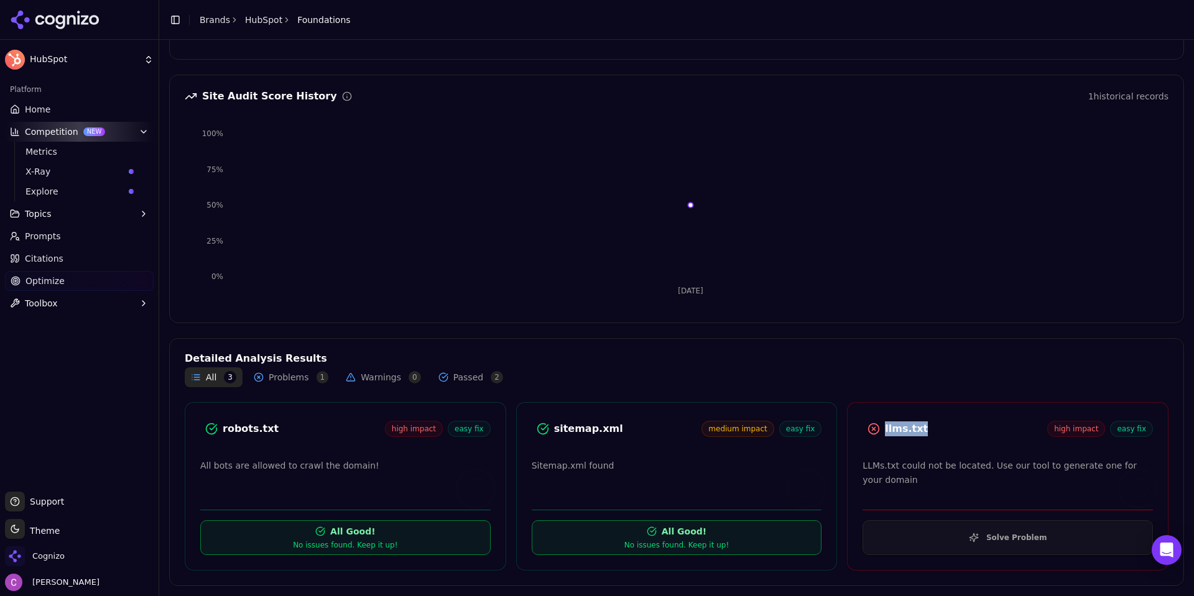
click at [893, 425] on div "llms.txt" at bounding box center [966, 428] width 162 height 15
click at [929, 433] on div "llms.txt" at bounding box center [966, 428] width 162 height 15
click at [929, 540] on button "Solve Problem" at bounding box center [1007, 537] width 290 height 35
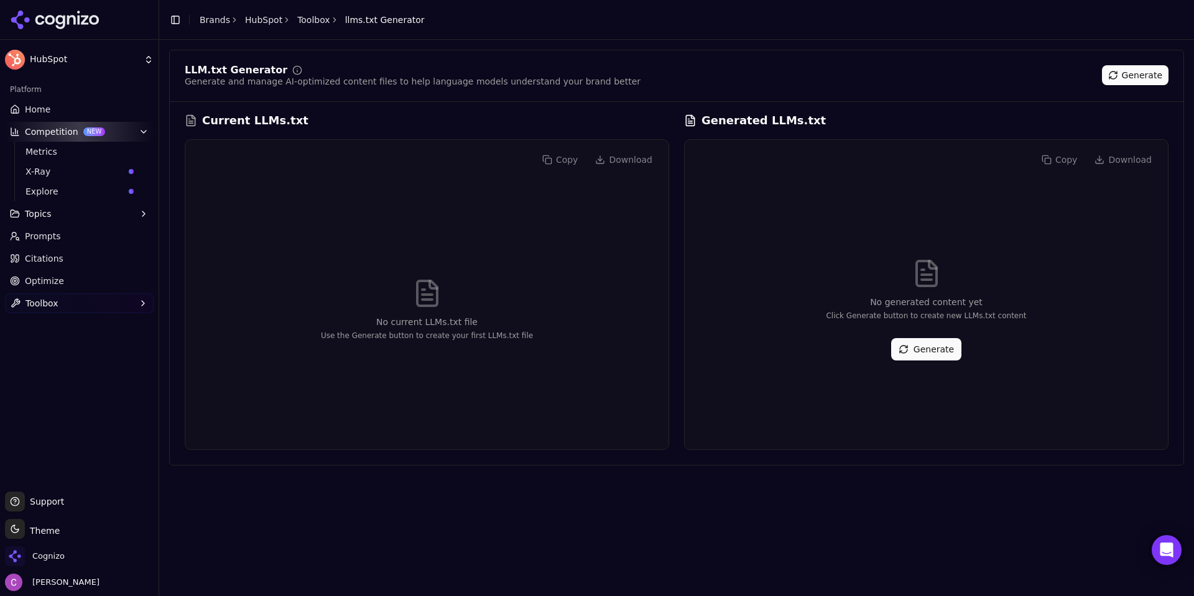
click at [911, 352] on button "Generate" at bounding box center [926, 349] width 70 height 22
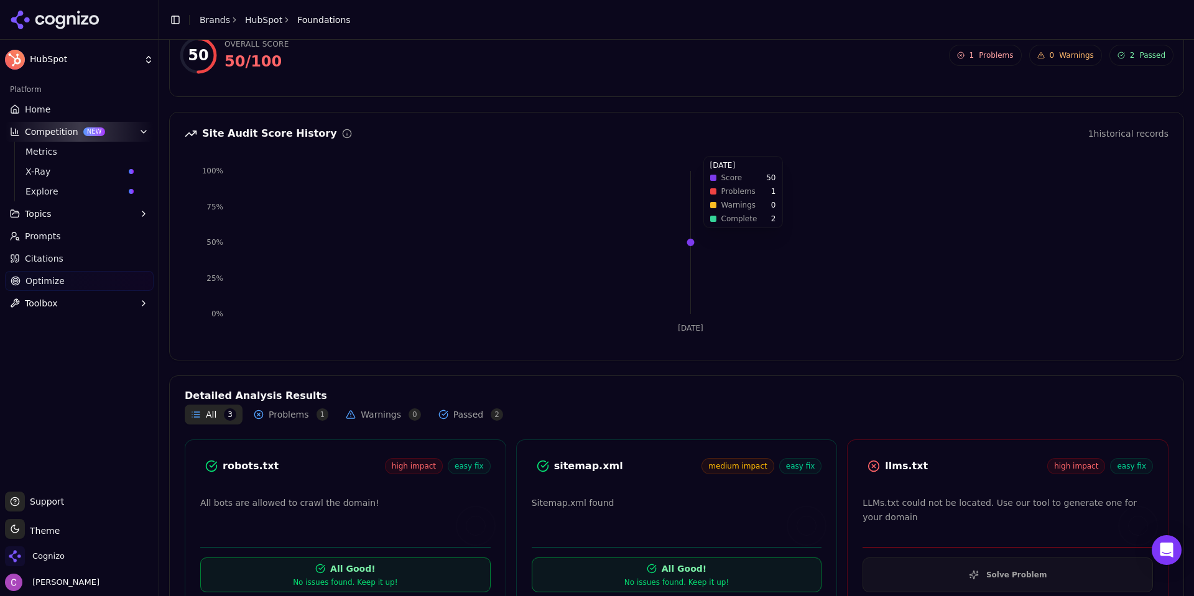
scroll to position [101, 0]
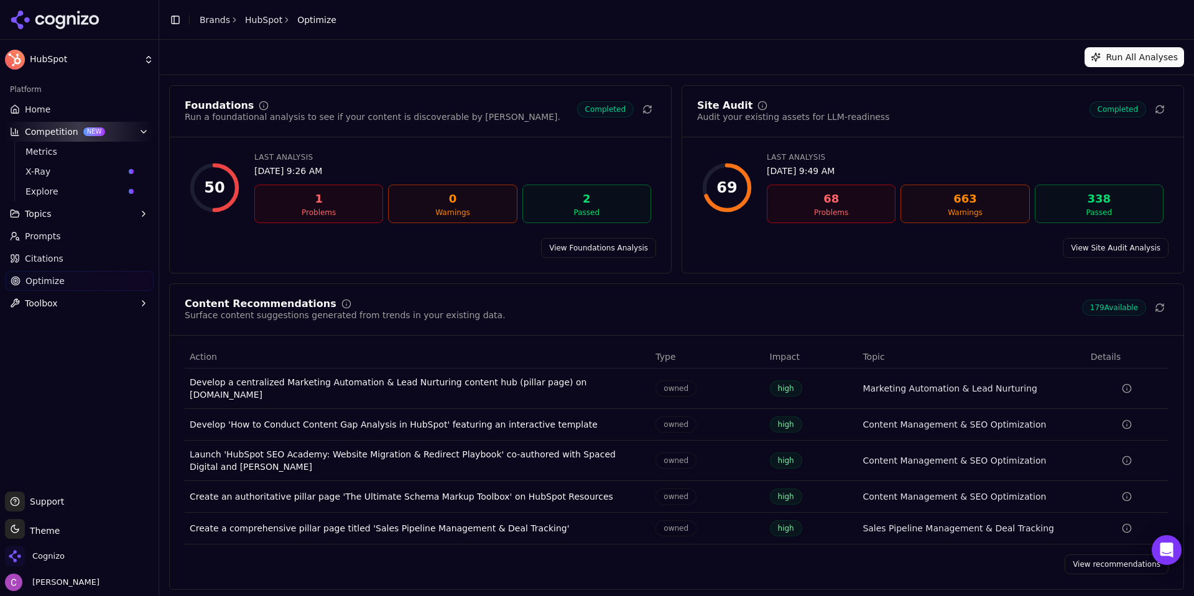
click at [1159, 248] on link "View Site Audit Analysis" at bounding box center [1115, 248] width 106 height 20
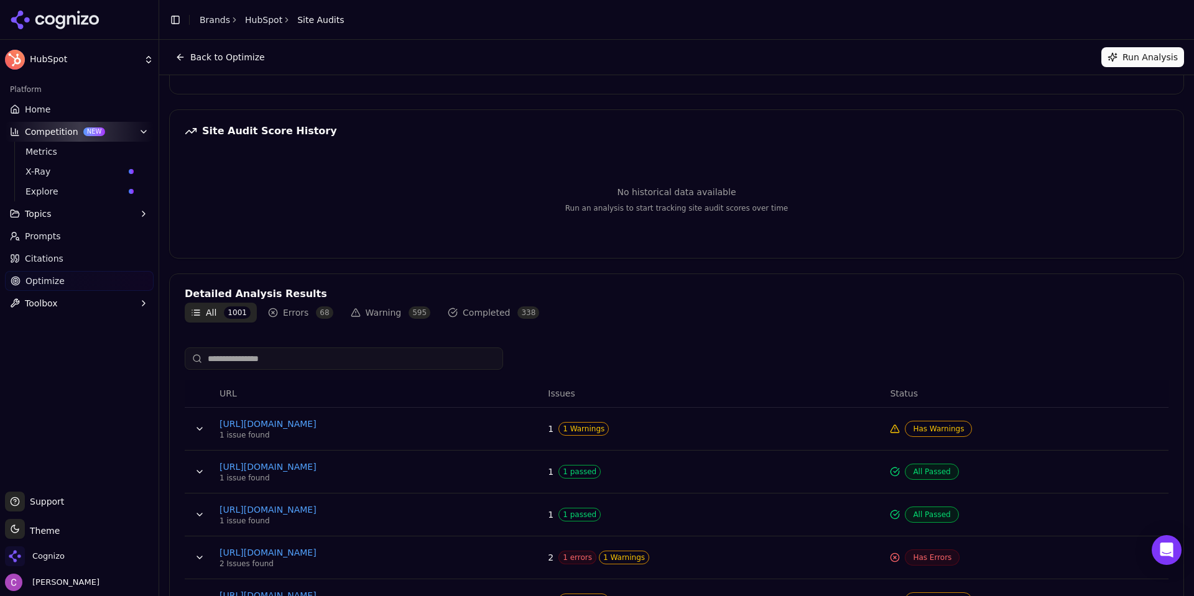
scroll to position [249, 0]
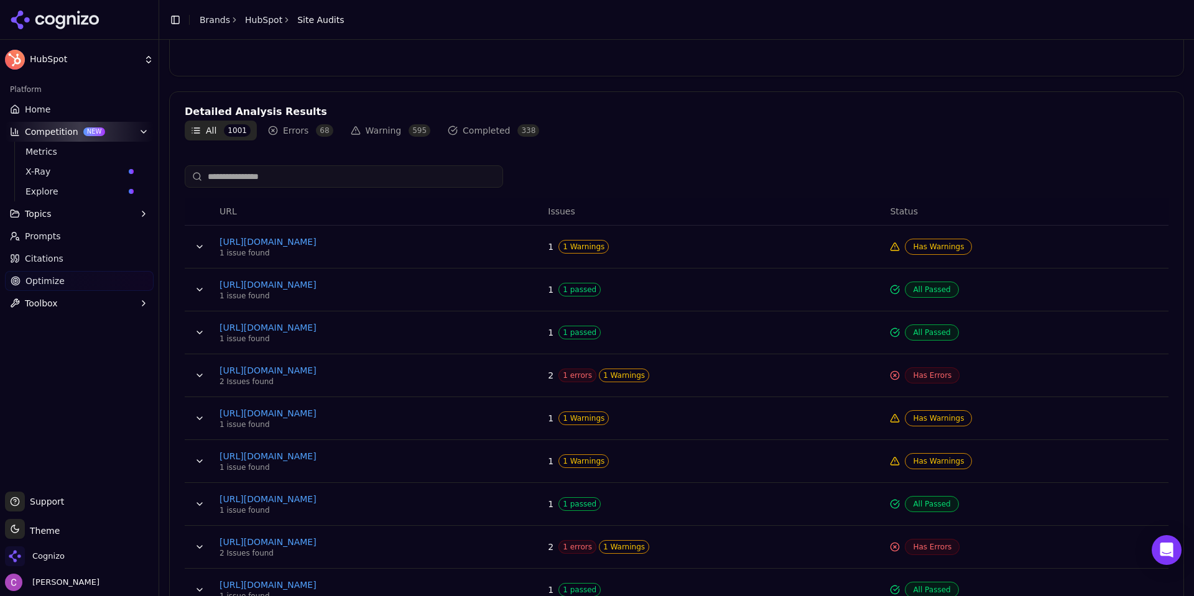
click at [203, 247] on button "Data table" at bounding box center [200, 247] width 20 height 20
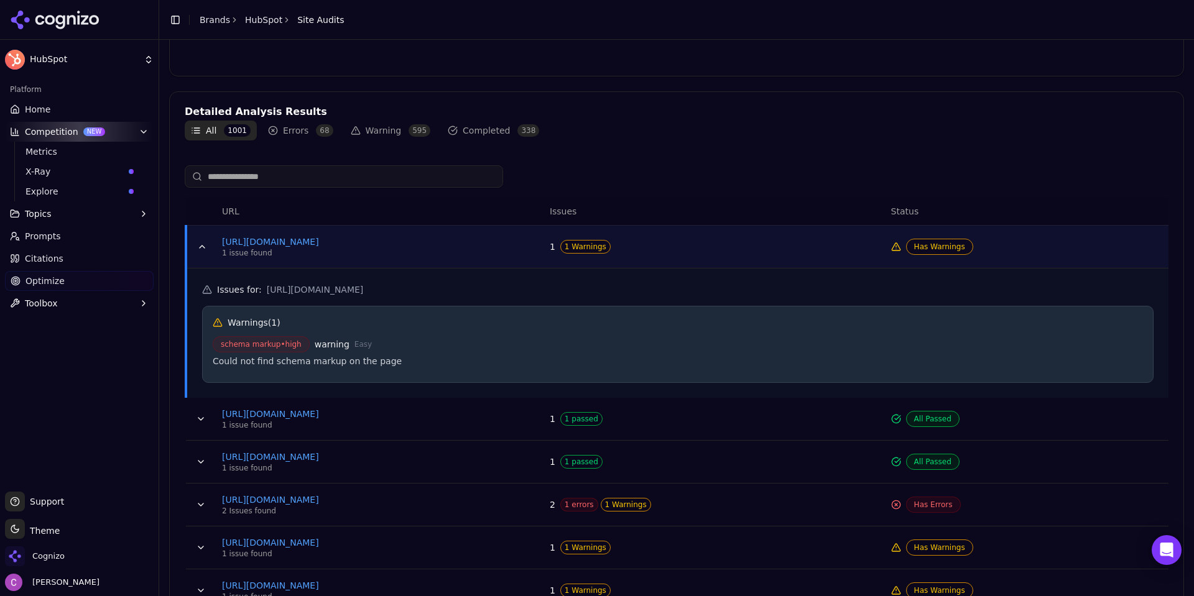
click at [201, 412] on button "Data table" at bounding box center [201, 419] width 20 height 20
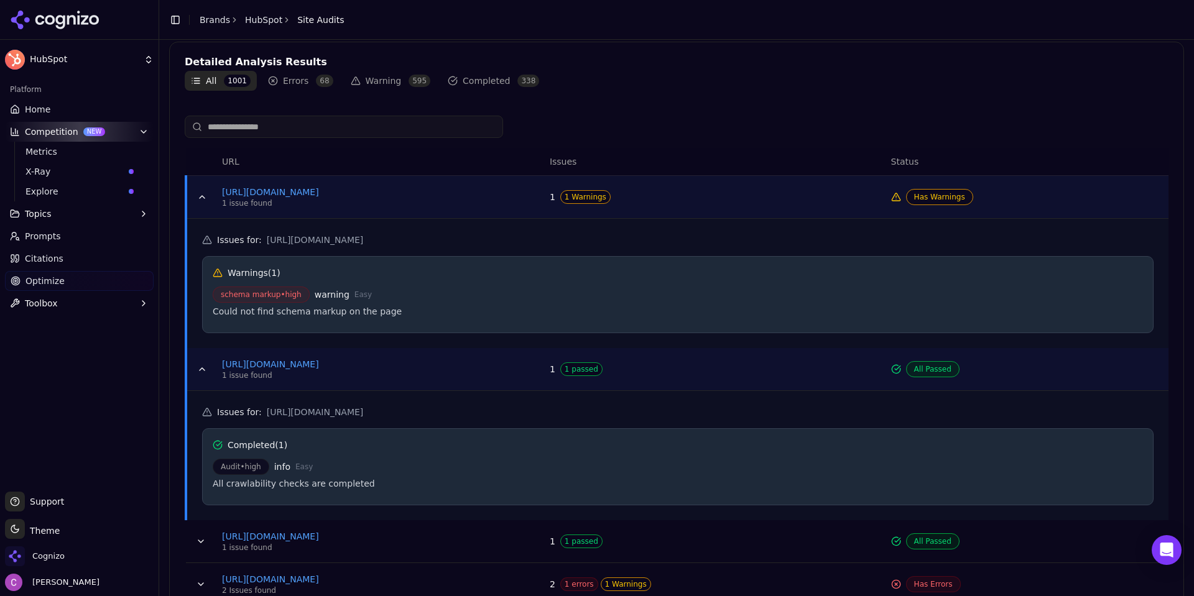
scroll to position [373, 0]
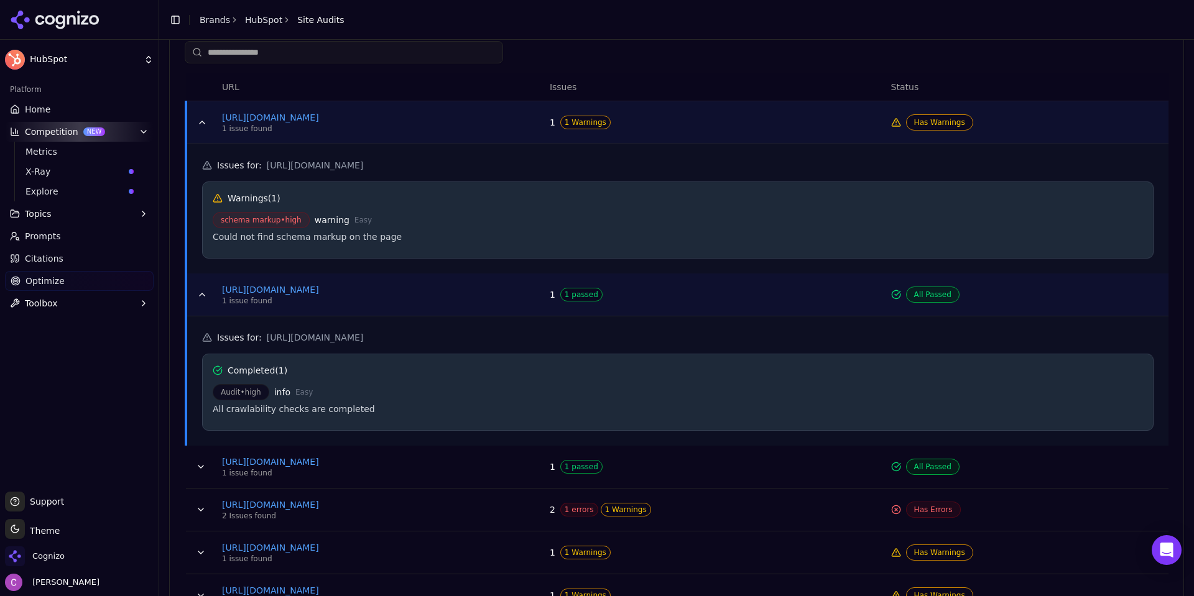
click at [197, 466] on button "Data table" at bounding box center [201, 467] width 20 height 20
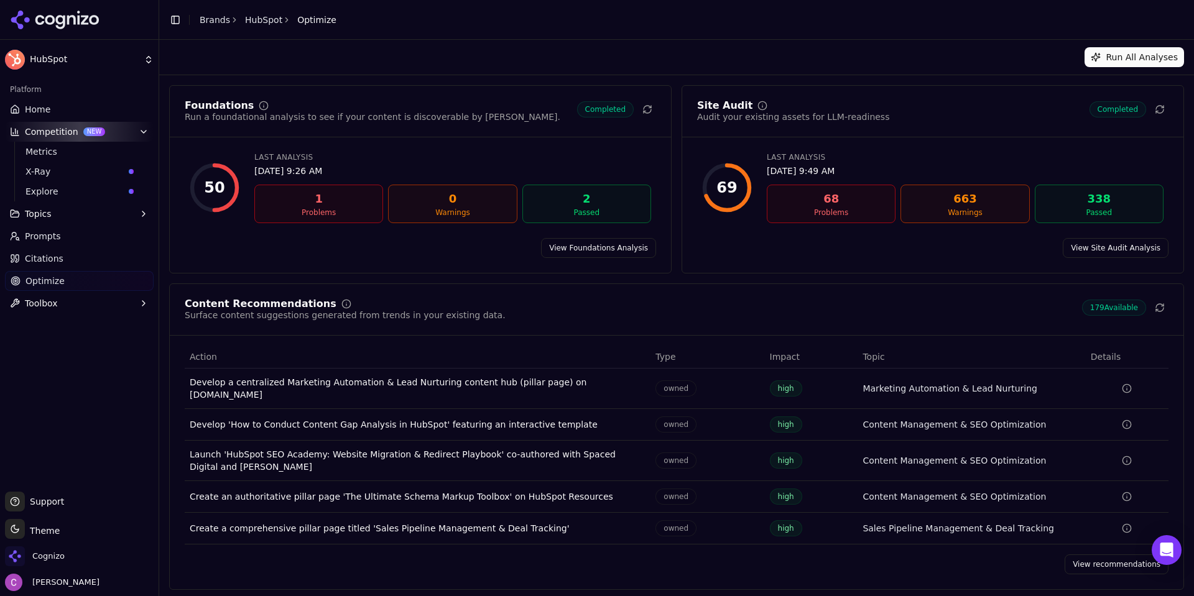
click at [1095, 556] on link "View recommendations" at bounding box center [1116, 565] width 104 height 20
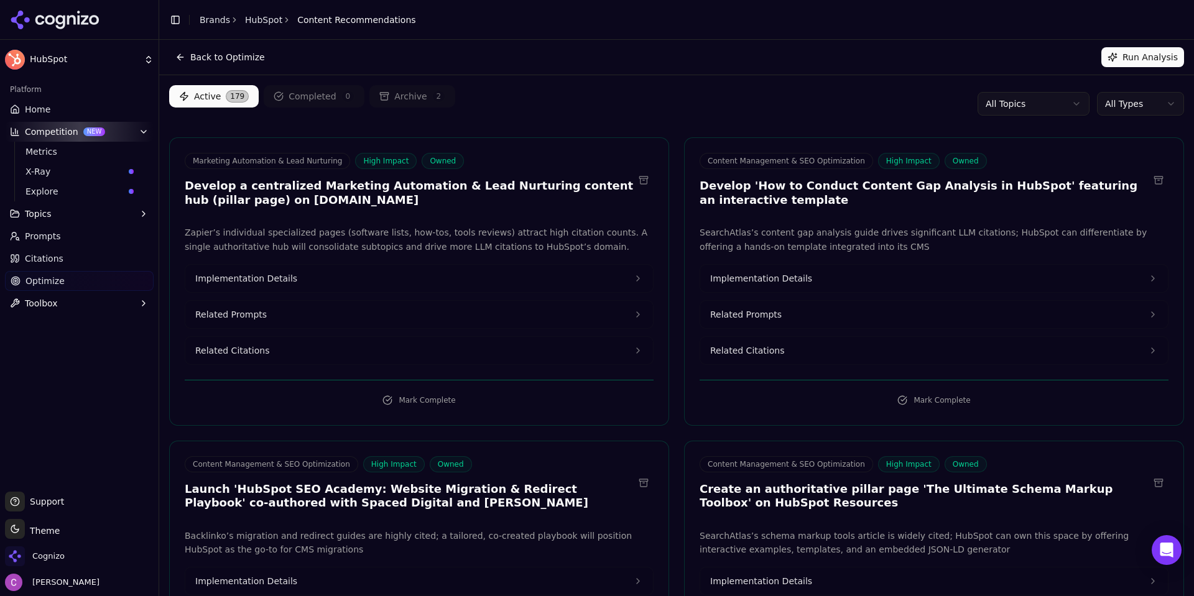
click at [325, 312] on button "Related Prompts" at bounding box center [418, 314] width 467 height 27
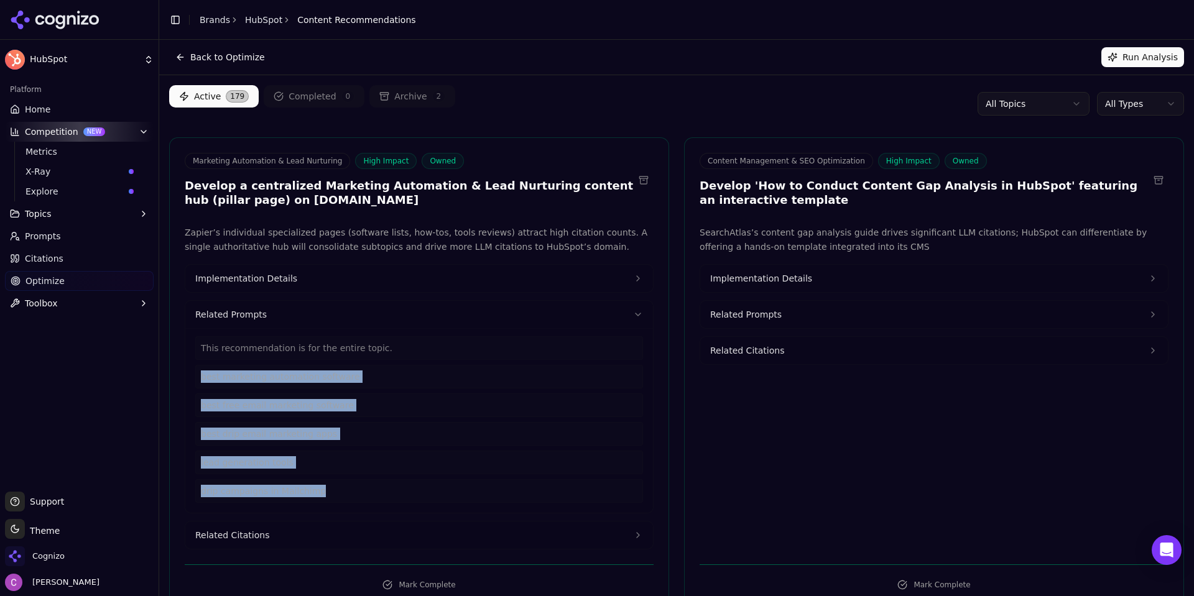
drag, startPoint x: 329, startPoint y: 494, endPoint x: 193, endPoint y: 371, distance: 184.0
click at [193, 371] on div "This recommendation is for the entire topic. best marketing automation software…" at bounding box center [418, 420] width 467 height 185
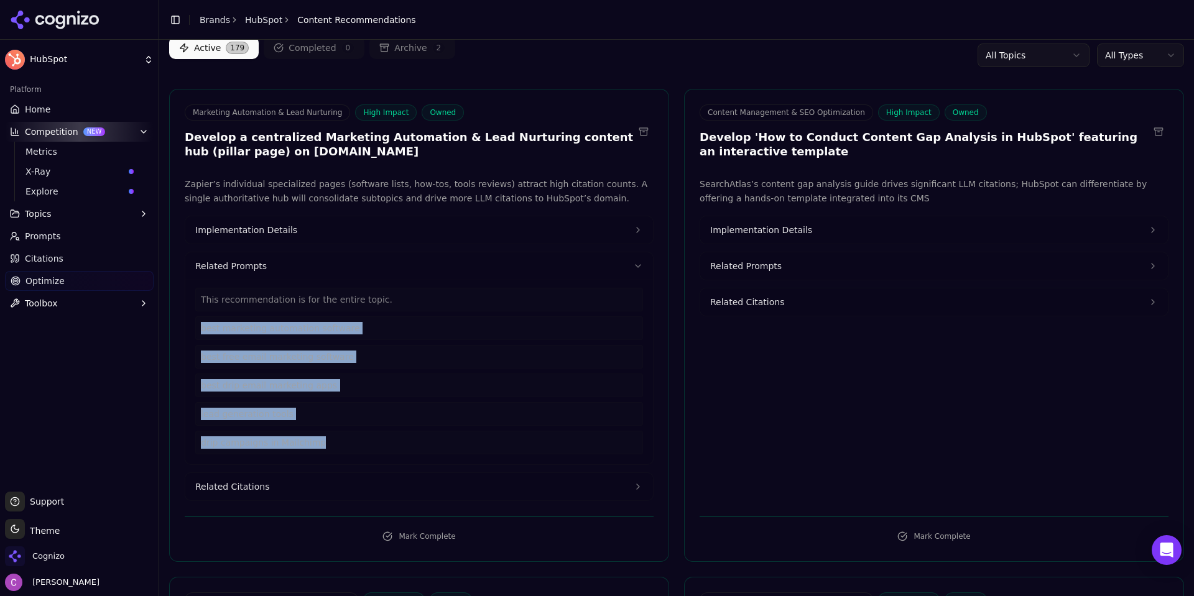
scroll to position [124, 0]
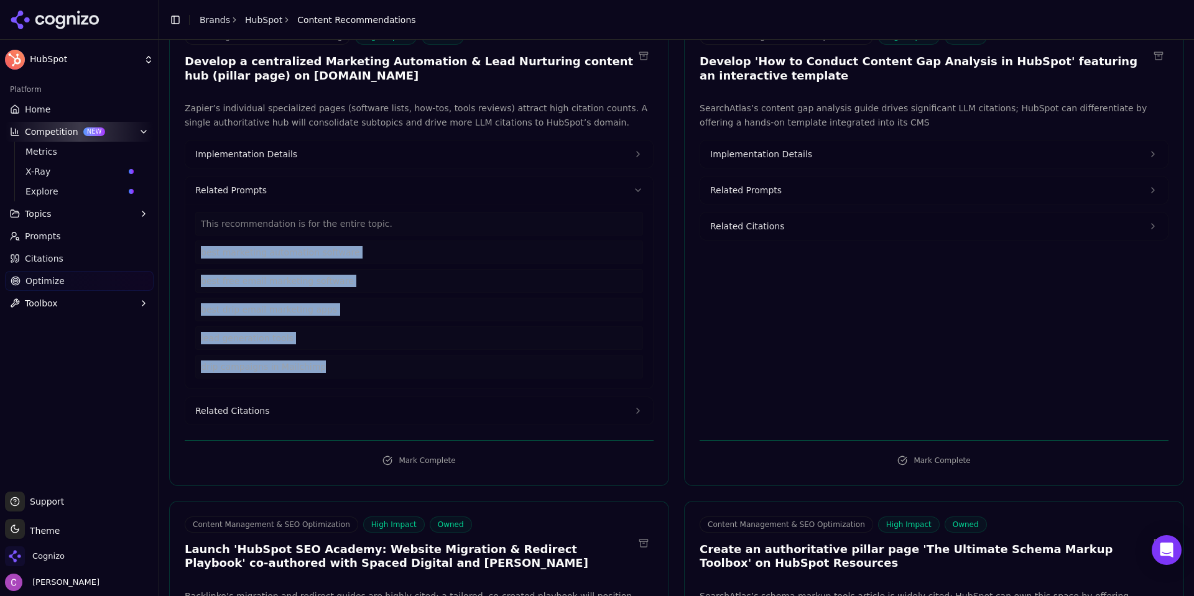
click at [308, 406] on button "Related Citations" at bounding box center [418, 410] width 467 height 27
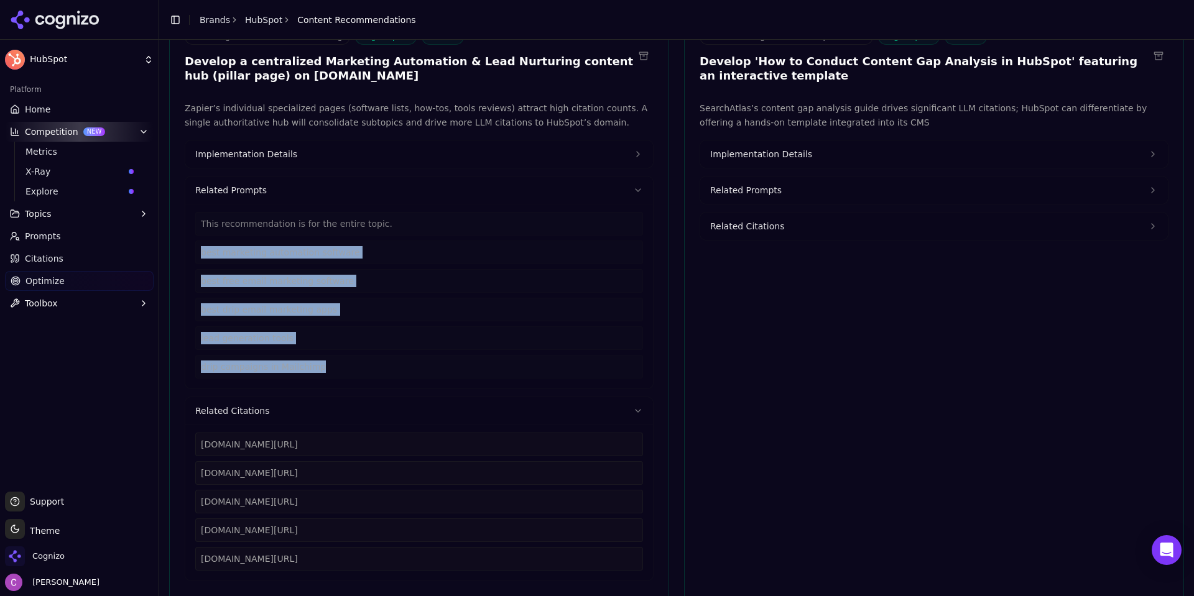
drag, startPoint x: 400, startPoint y: 562, endPoint x: 195, endPoint y: 440, distance: 239.1
click at [196, 443] on div "zapier.com/blog/best-marketing-automation-software zapier.com/blog/free-email-m…" at bounding box center [419, 502] width 448 height 138
click at [315, 157] on button "Implementation Details" at bounding box center [418, 153] width 467 height 27
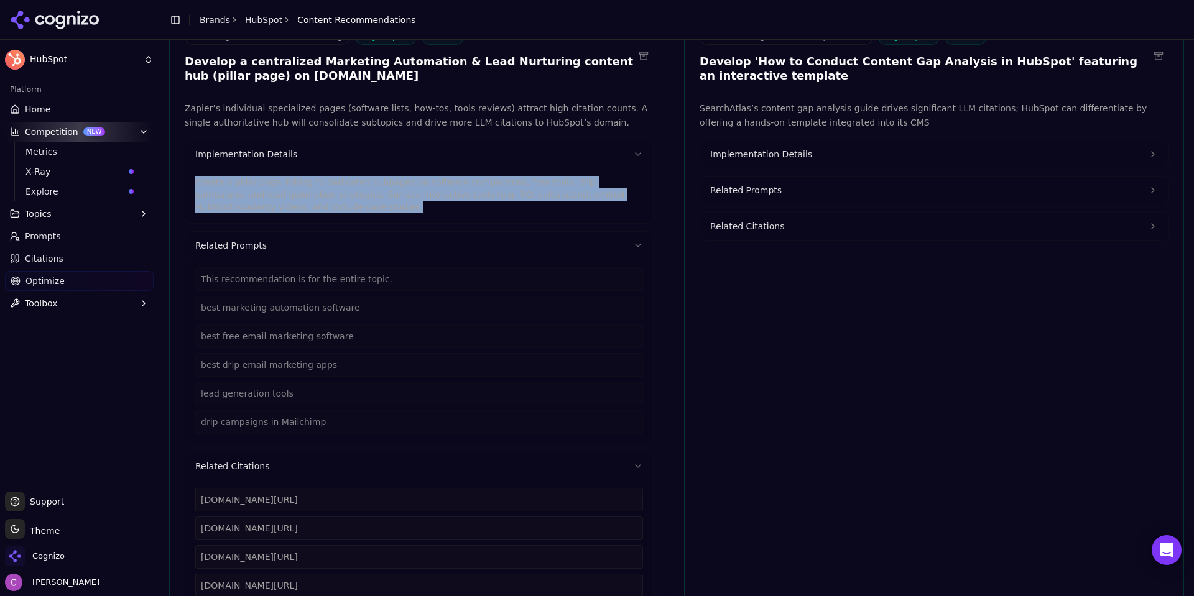
drag, startPoint x: 223, startPoint y: 206, endPoint x: 175, endPoint y: 183, distance: 52.8
click at [175, 183] on div "Zapier’s individual specialized pages (software lists, how-tos, tools reviews) …" at bounding box center [419, 368] width 499 height 535
click at [766, 150] on span "Implementation Details" at bounding box center [761, 154] width 102 height 12
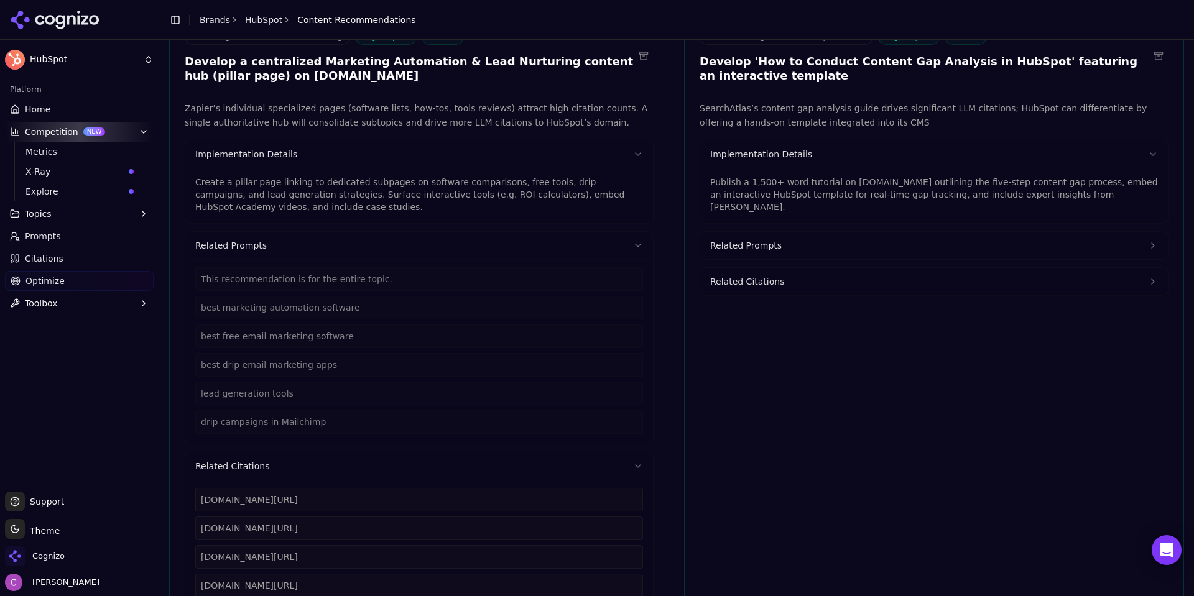
click at [780, 187] on p "Publish a 1,500+ word tutorial on blog.hubspot.com outlining the five-step cont…" at bounding box center [934, 194] width 448 height 37
click at [780, 188] on p "Publish a 1,500+ word tutorial on blog.hubspot.com outlining the five-step cont…" at bounding box center [934, 194] width 448 height 37
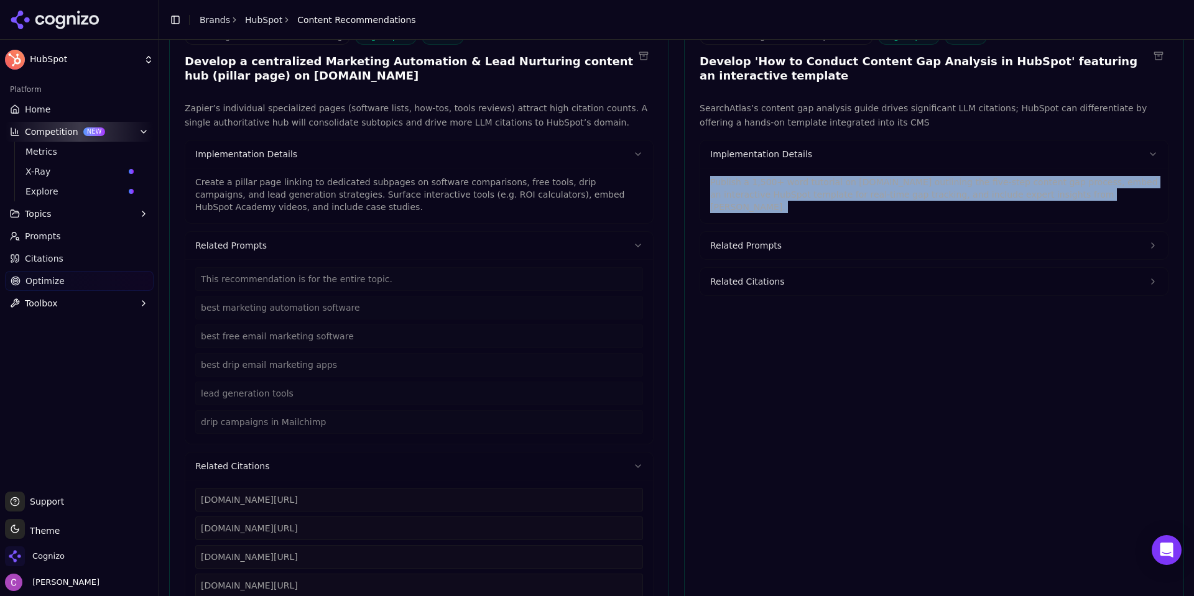
click at [780, 188] on p "Publish a 1,500+ word tutorial on blog.hubspot.com outlining the five-step cont…" at bounding box center [934, 194] width 448 height 37
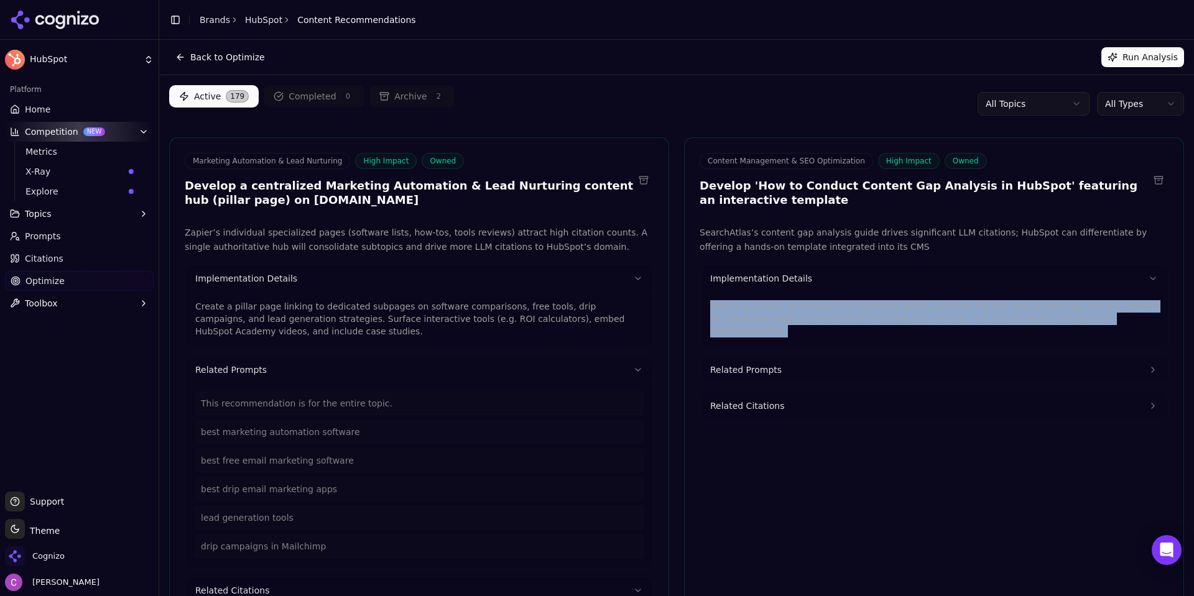
click at [1118, 98] on html "HubSpot Platform Home Competition NEW Metrics X-Ray Explore Topics Prompts Cita…" at bounding box center [597, 298] width 1194 height 596
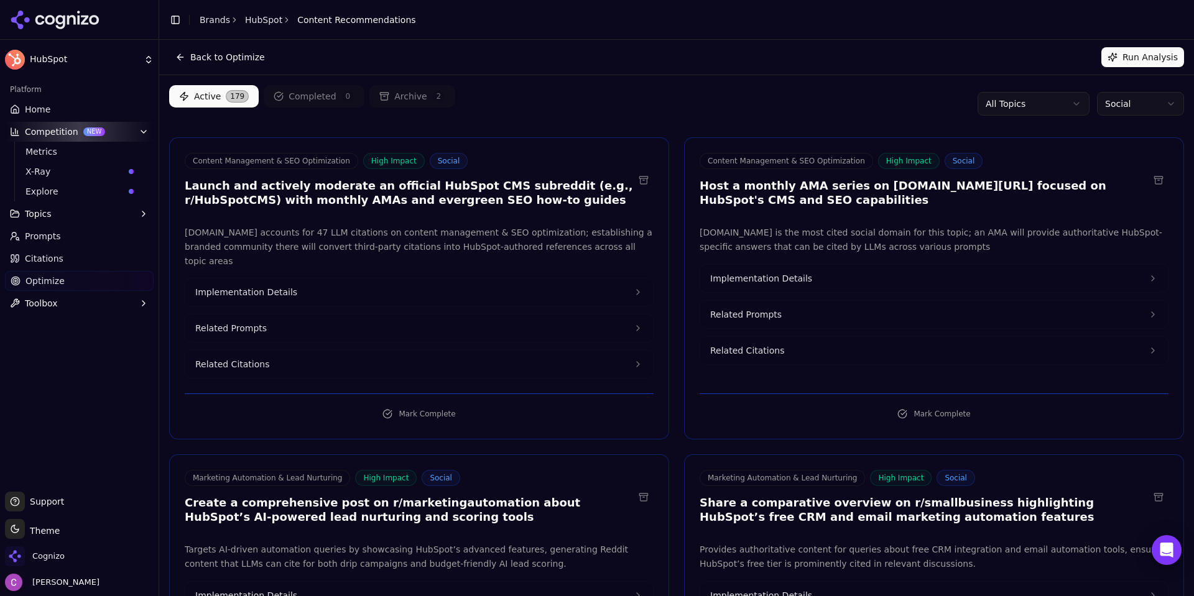
click at [708, 86] on div "Active 179 Completed 0 Archive 2 All Topics Social" at bounding box center [676, 103] width 1015 height 37
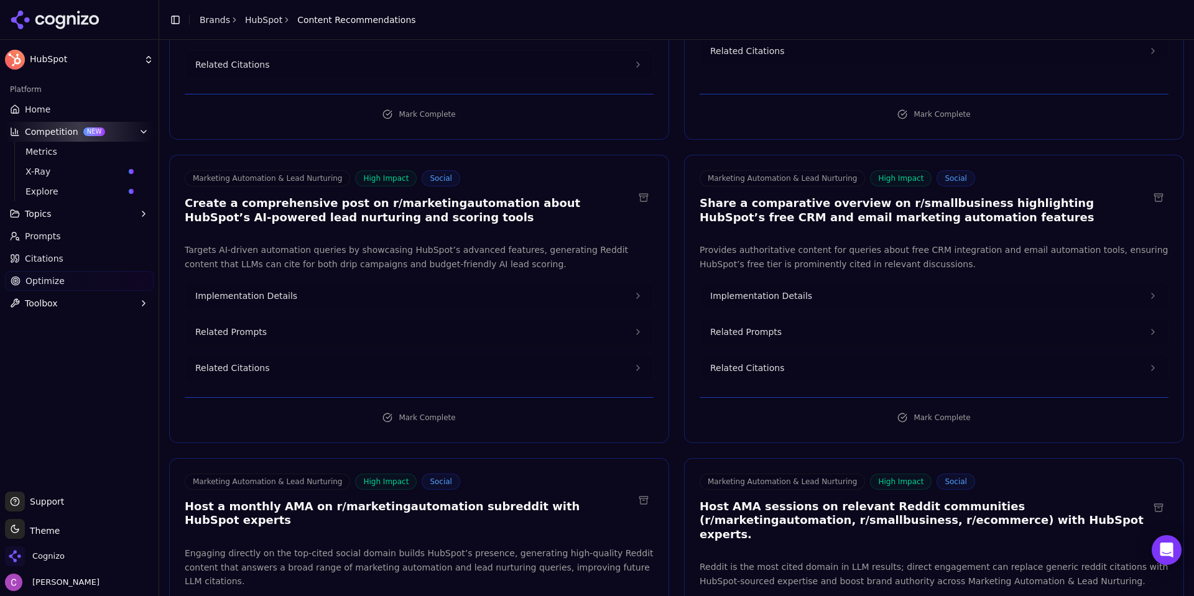
scroll to position [311, 0]
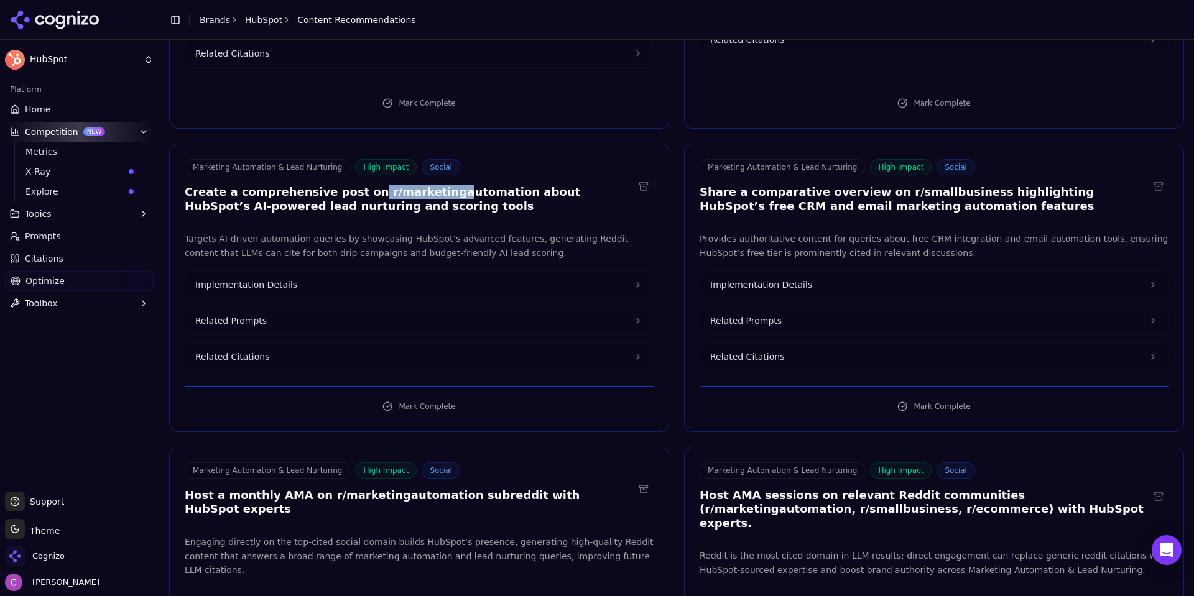
drag, startPoint x: 349, startPoint y: 173, endPoint x: 417, endPoint y: 180, distance: 68.2
click at [417, 185] on h3 "Create a comprehensive post on r/marketingautomation about HubSpot’s AI-powered…" at bounding box center [409, 199] width 449 height 28
drag, startPoint x: 868, startPoint y: 175, endPoint x: 957, endPoint y: 183, distance: 89.9
click at [951, 185] on h3 "Share a comparative overview on r/smallbusiness highlighting HubSpot’s free CRM…" at bounding box center [923, 199] width 449 height 28
click at [959, 185] on h3 "Share a comparative overview on r/smallbusiness highlighting HubSpot’s free CRM…" at bounding box center [923, 199] width 449 height 28
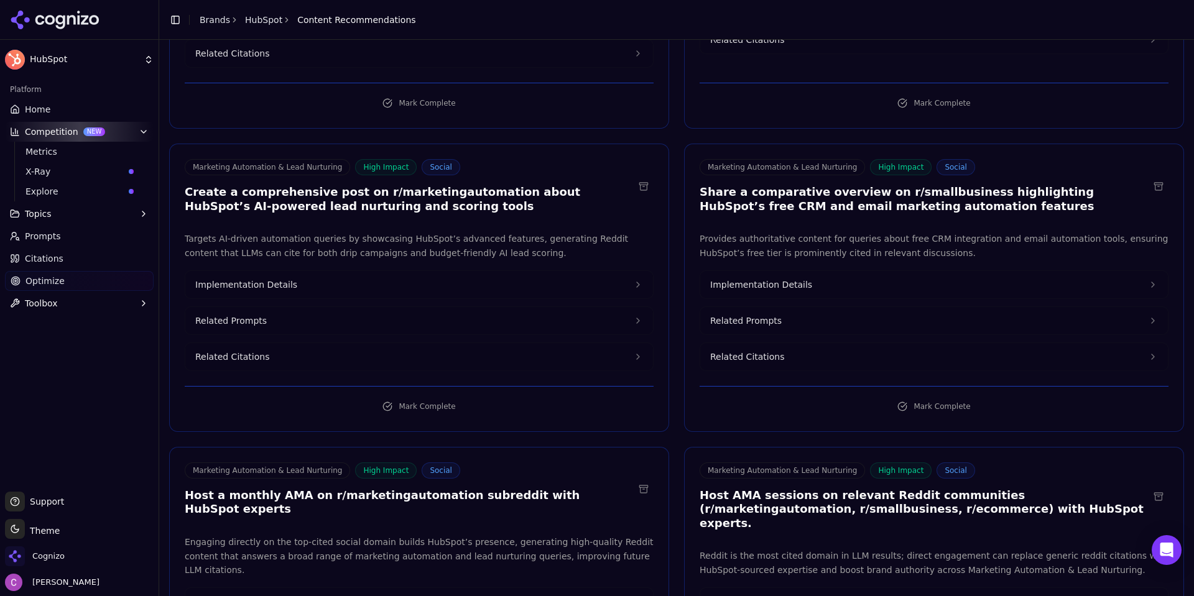
click at [329, 271] on button "Implementation Details" at bounding box center [418, 284] width 467 height 27
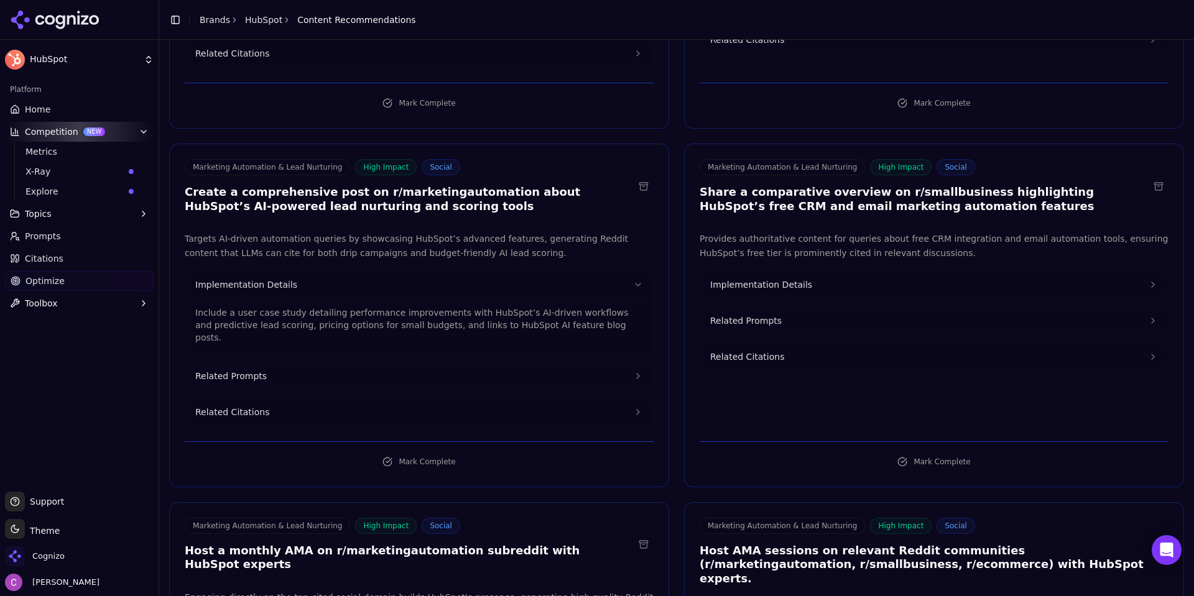
click at [798, 279] on span "Implementation Details" at bounding box center [761, 285] width 102 height 12
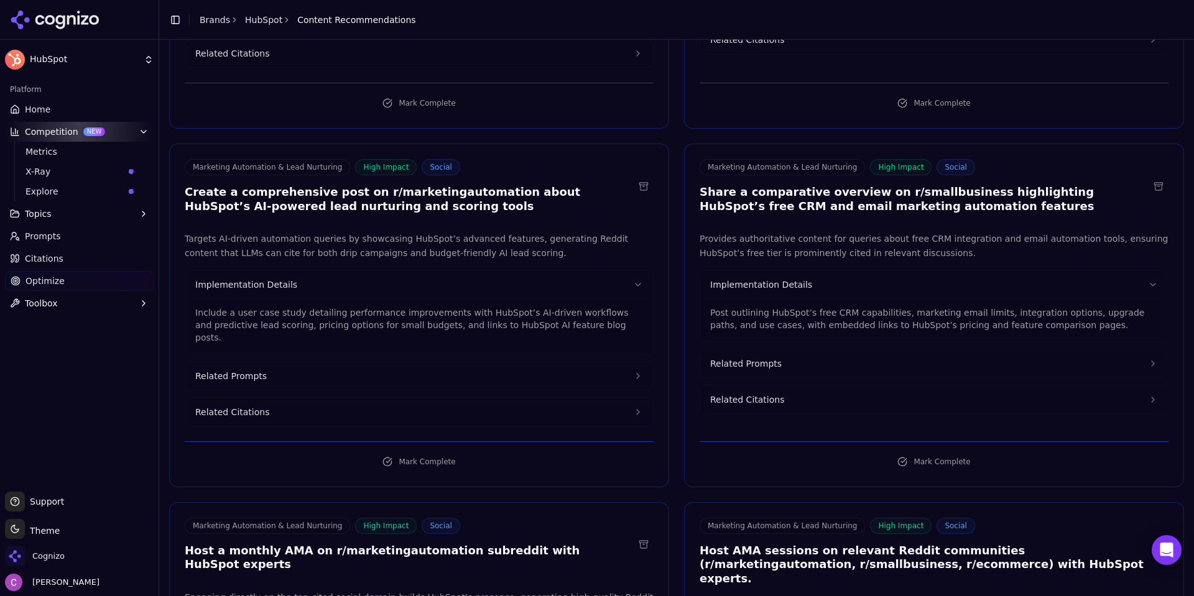
click at [389, 362] on button "Related Prompts" at bounding box center [418, 375] width 467 height 27
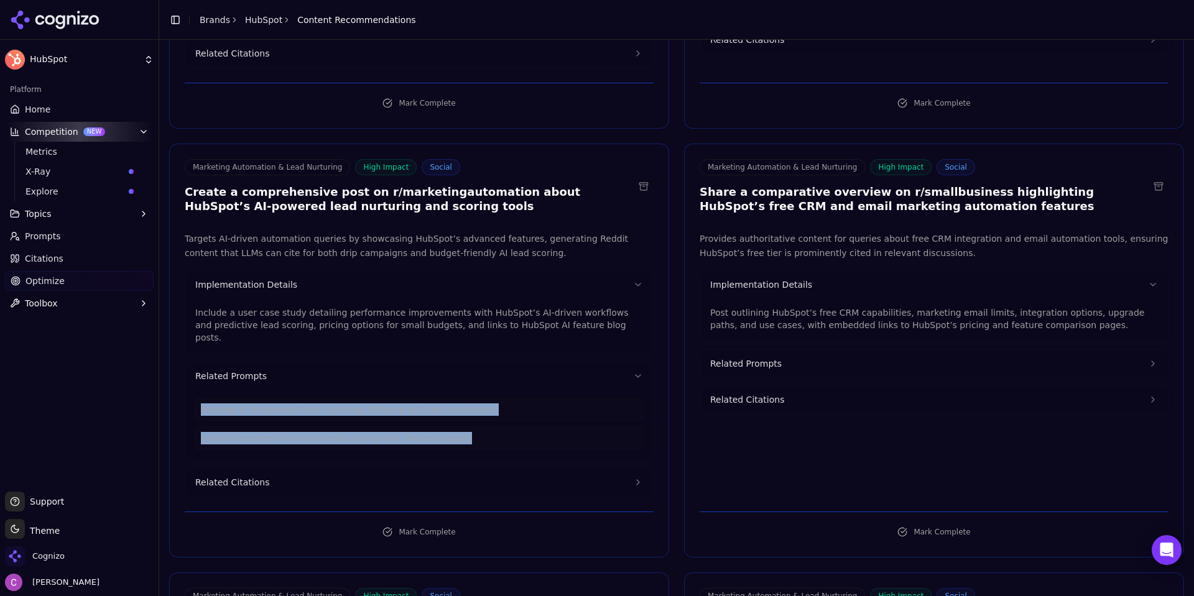
drag, startPoint x: 441, startPoint y: 412, endPoint x: 190, endPoint y: 383, distance: 252.8
click at [190, 390] on div "Reviews of AI-powered lead nurturing software with drip campaigns How to implem…" at bounding box center [418, 425] width 467 height 70
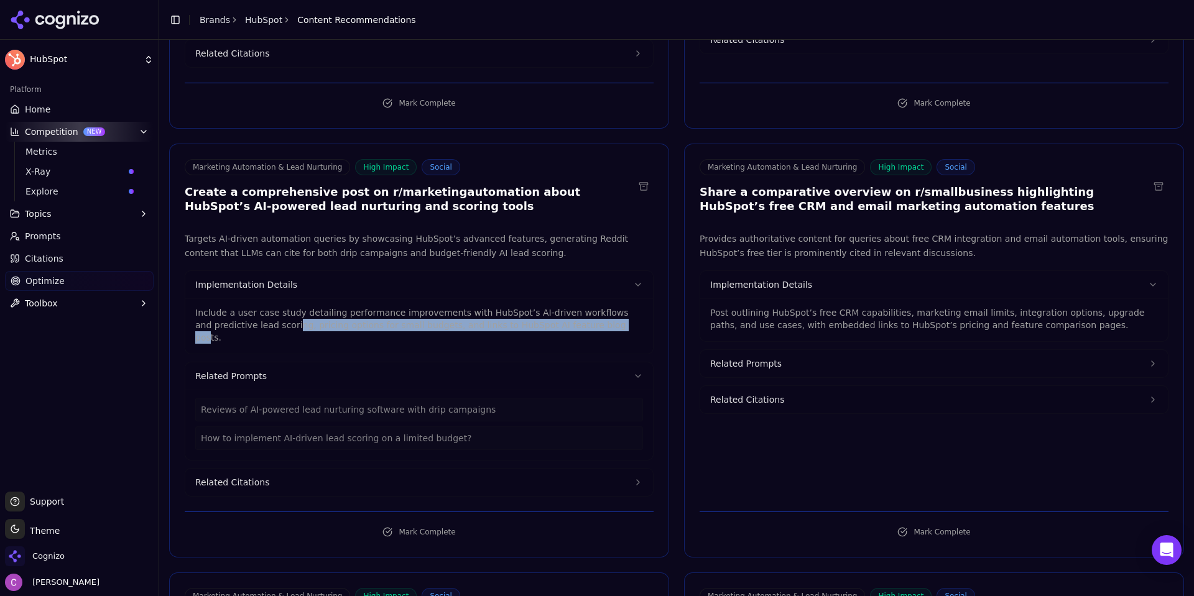
drag, startPoint x: 534, startPoint y: 311, endPoint x: 237, endPoint y: 308, distance: 296.5
click at [234, 309] on p "Include a user case study detailing performance improvements with HubSpot’s AI-…" at bounding box center [419, 324] width 448 height 37
click at [265, 308] on p "Include a user case study detailing performance improvements with HubSpot’s AI-…" at bounding box center [419, 324] width 448 height 37
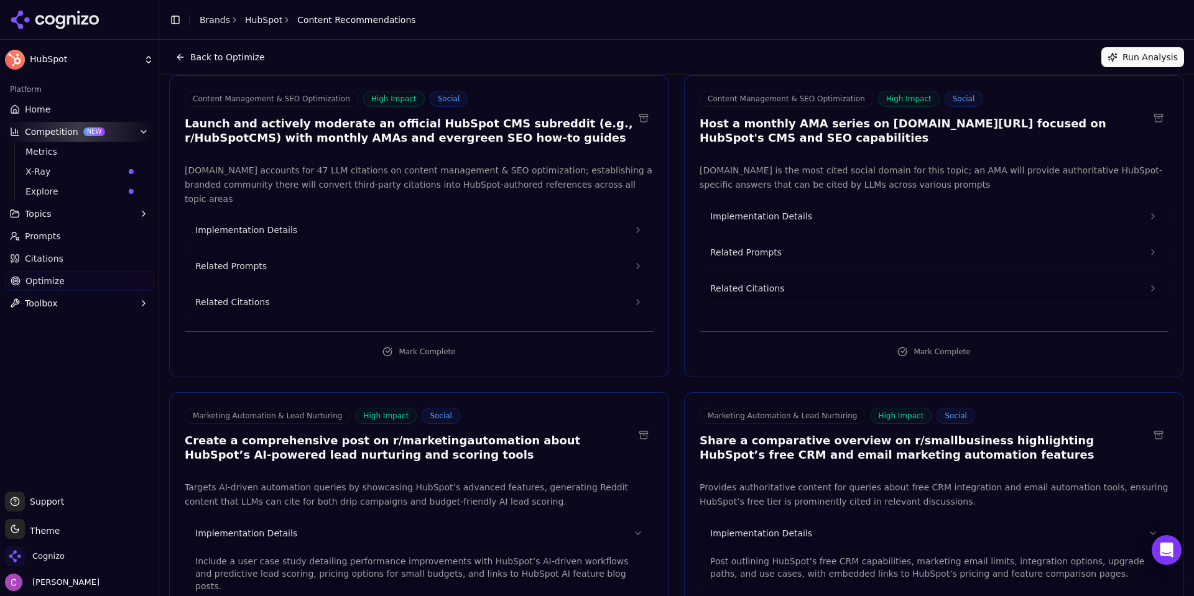
scroll to position [0, 0]
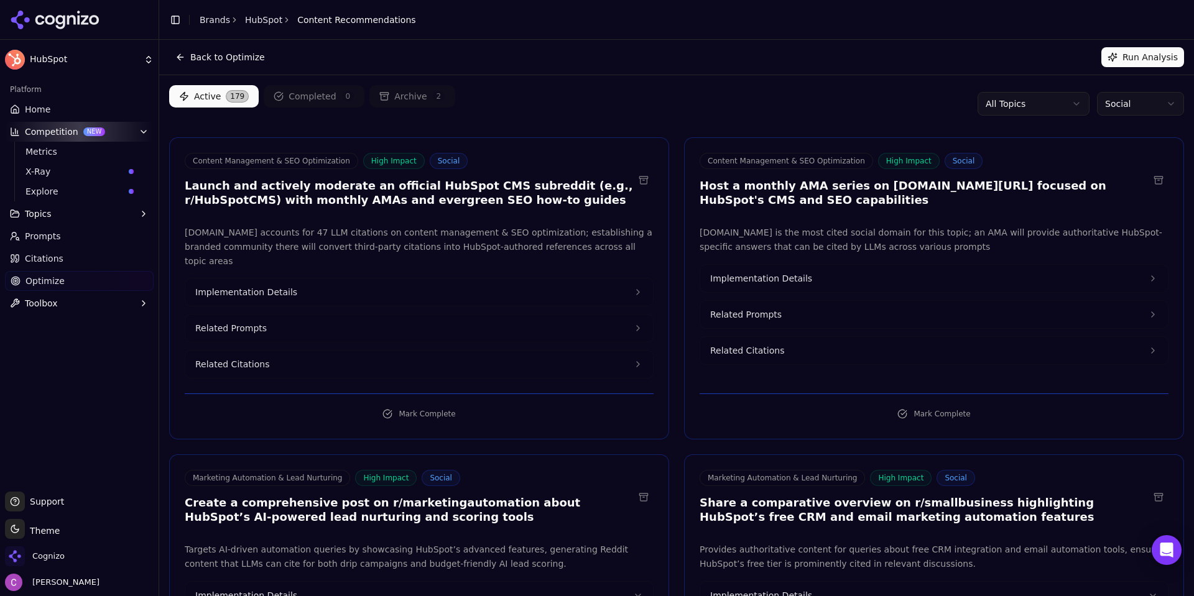
click at [597, 95] on div "Active 179 Completed 0 Archive 2 All Topics Social" at bounding box center [676, 103] width 1015 height 37
click at [1101, 97] on html "HubSpot Platform Home Competition NEW Metrics X-Ray Explore Topics Prompts Cita…" at bounding box center [597, 298] width 1194 height 596
click at [817, 104] on html "HubSpot Platform Home Competition NEW Metrics X-Ray Explore Topics Prompts Cita…" at bounding box center [597, 298] width 1194 height 596
click at [1105, 112] on html "HubSpot Platform Home Competition NEW Metrics X-Ray Explore Topics Prompts Cita…" at bounding box center [597, 298] width 1194 height 596
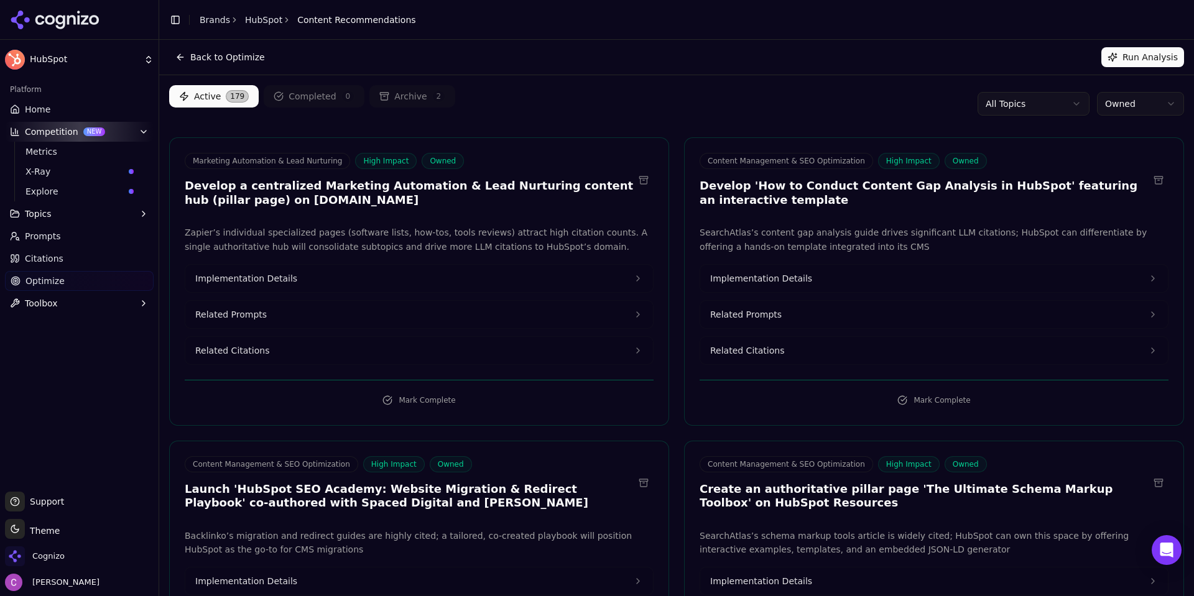
click at [292, 282] on button "Implementation Details" at bounding box center [418, 278] width 467 height 27
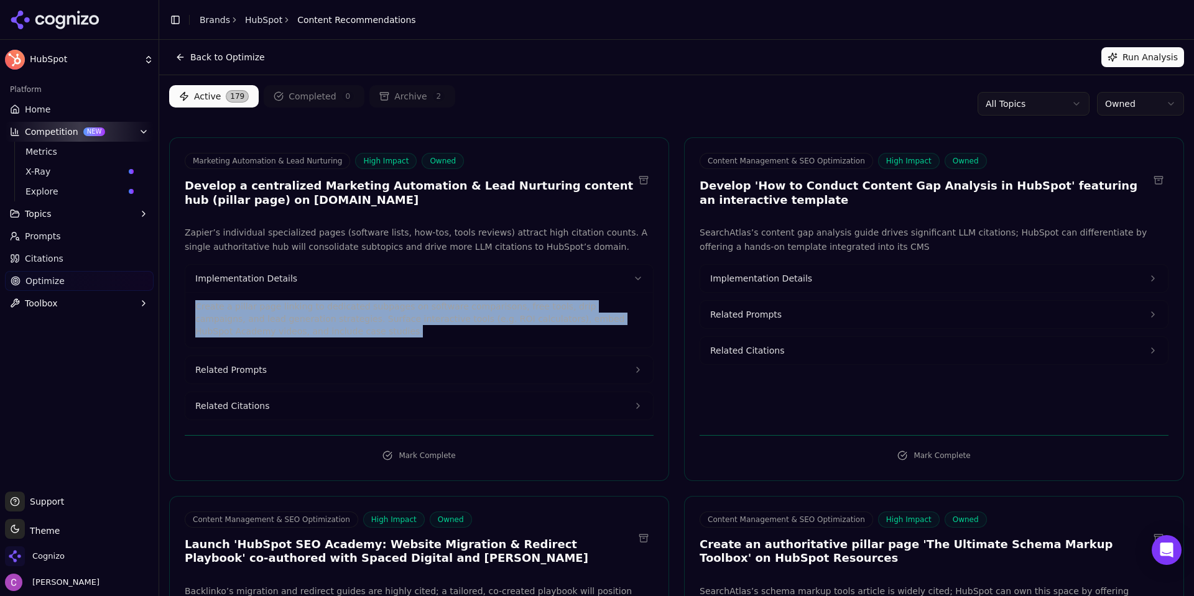
drag, startPoint x: 262, startPoint y: 334, endPoint x: 179, endPoint y: 306, distance: 87.7
click at [179, 306] on div "Zapier’s individual specialized pages (software lists, how-tos, tools reviews) …" at bounding box center [419, 323] width 499 height 195
click at [63, 300] on button "Toolbox" at bounding box center [79, 303] width 149 height 20
click at [64, 344] on span "View All" at bounding box center [79, 343] width 108 height 12
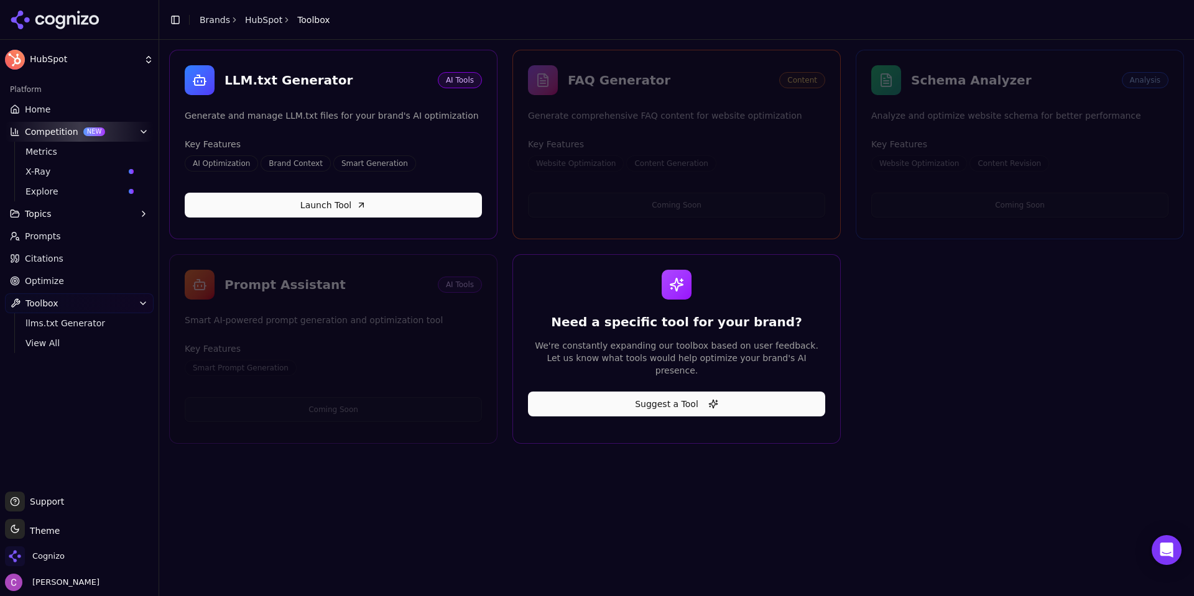
click at [45, 105] on span "Home" at bounding box center [37, 109] width 25 height 12
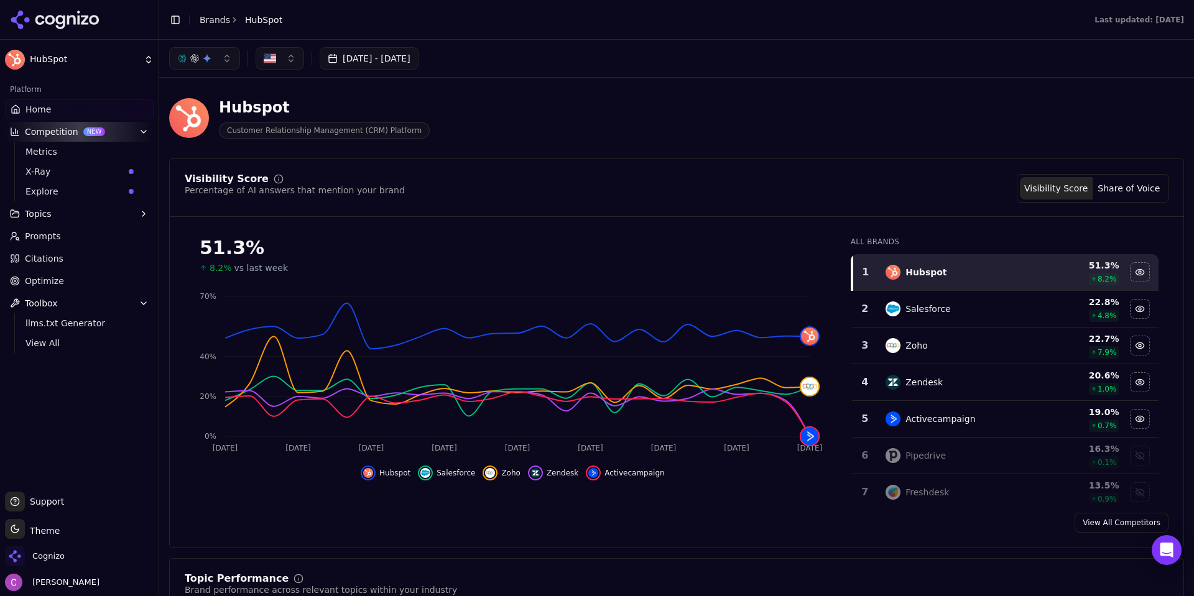
drag, startPoint x: 37, startPoint y: 282, endPoint x: 159, endPoint y: 282, distance: 122.5
click at [37, 282] on span "Optimize" at bounding box center [44, 281] width 39 height 12
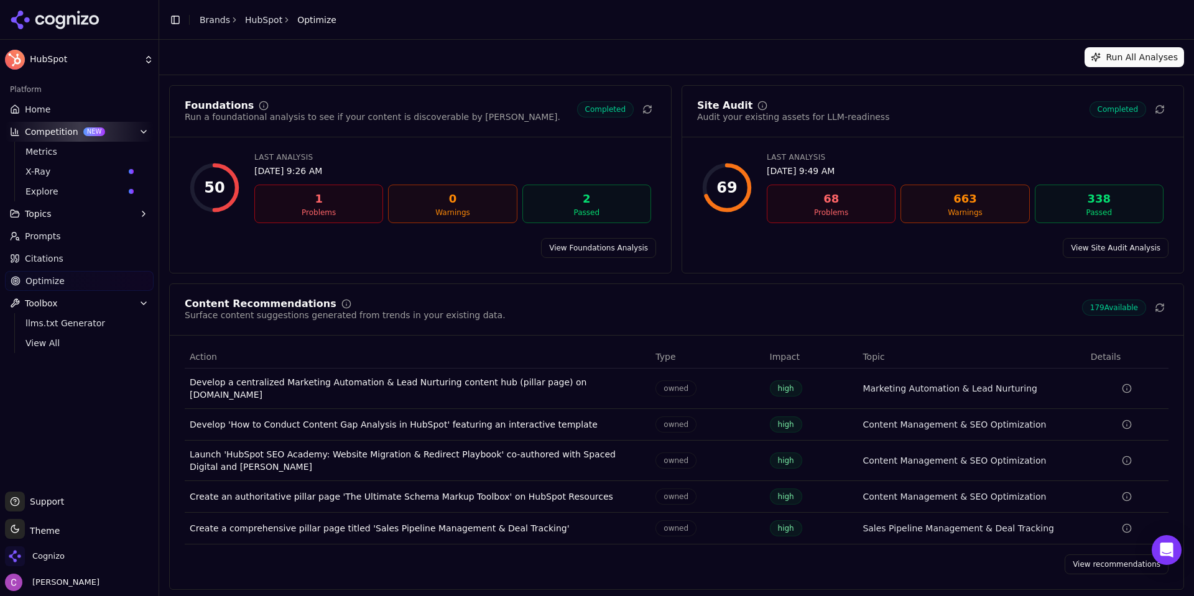
click at [53, 134] on button "Competition NEW" at bounding box center [79, 132] width 149 height 20
drag, startPoint x: 62, startPoint y: 134, endPoint x: 55, endPoint y: 140, distance: 8.8
click at [61, 134] on span "Competition" at bounding box center [51, 132] width 53 height 12
click at [51, 146] on span "Metrics" at bounding box center [79, 151] width 108 height 12
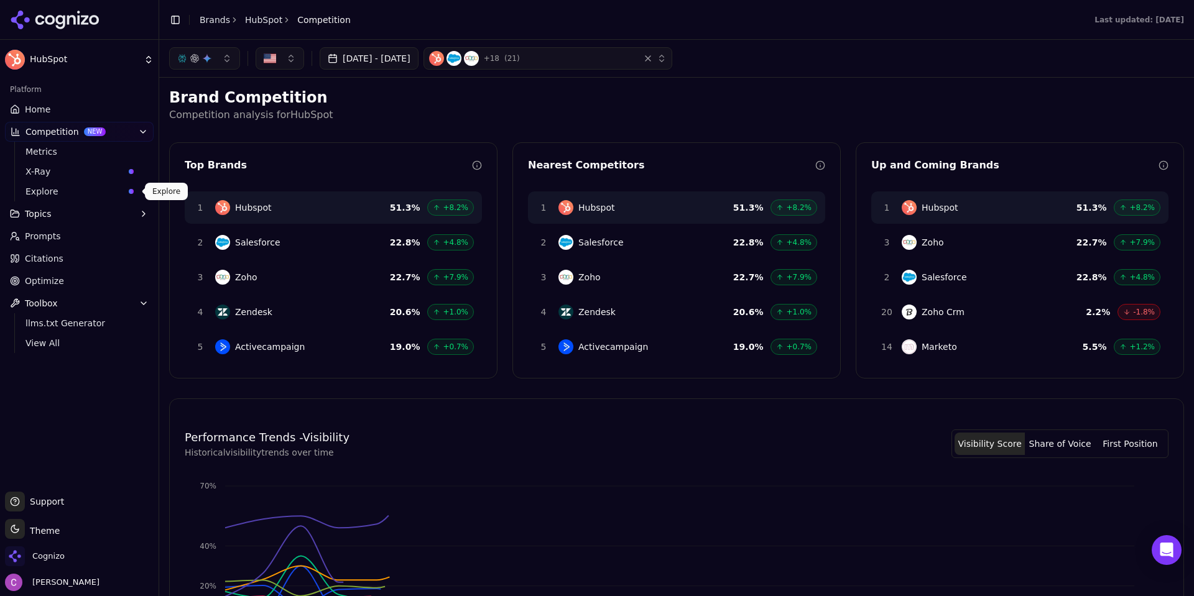
click at [58, 193] on span "Explore" at bounding box center [74, 191] width 98 height 12
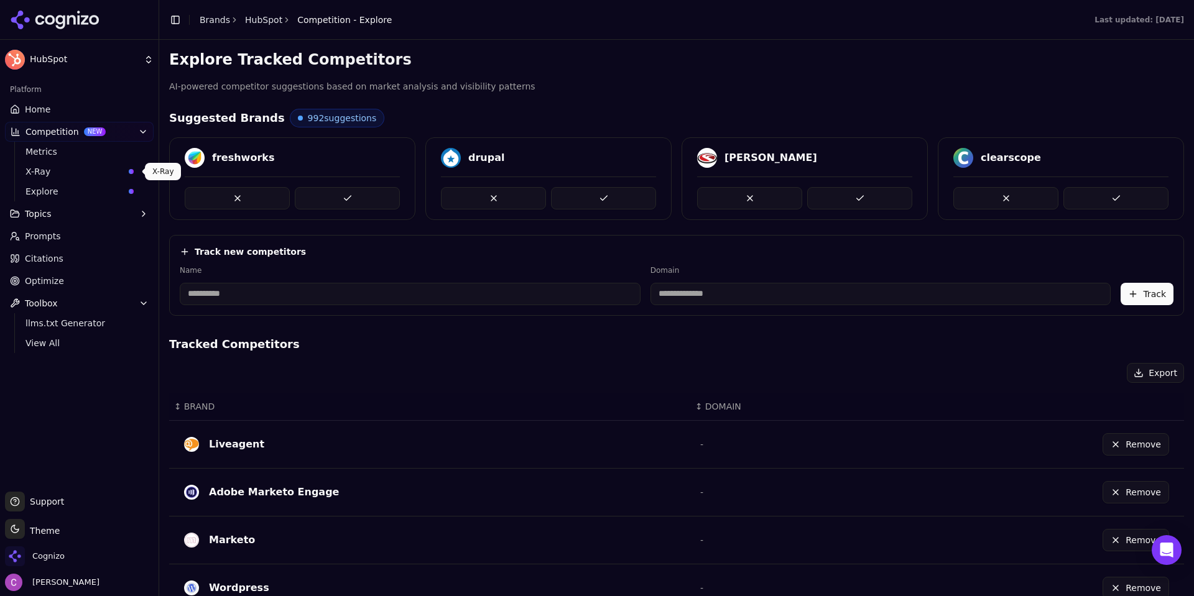
click at [47, 174] on span "X-Ray" at bounding box center [74, 171] width 98 height 12
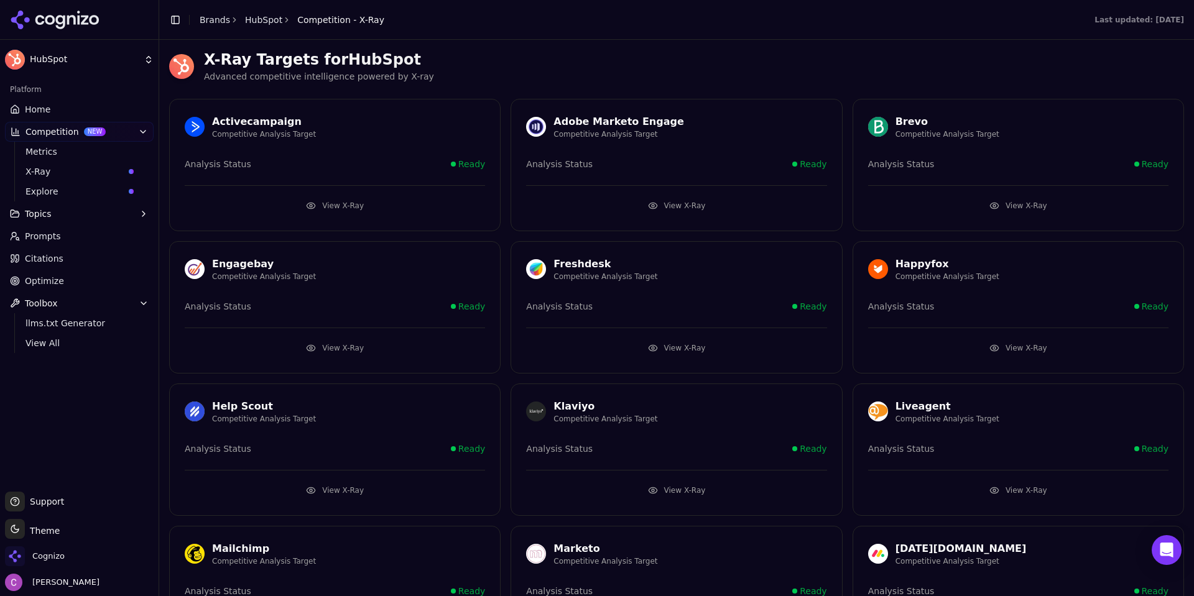
click at [58, 153] on span "Metrics" at bounding box center [79, 151] width 108 height 12
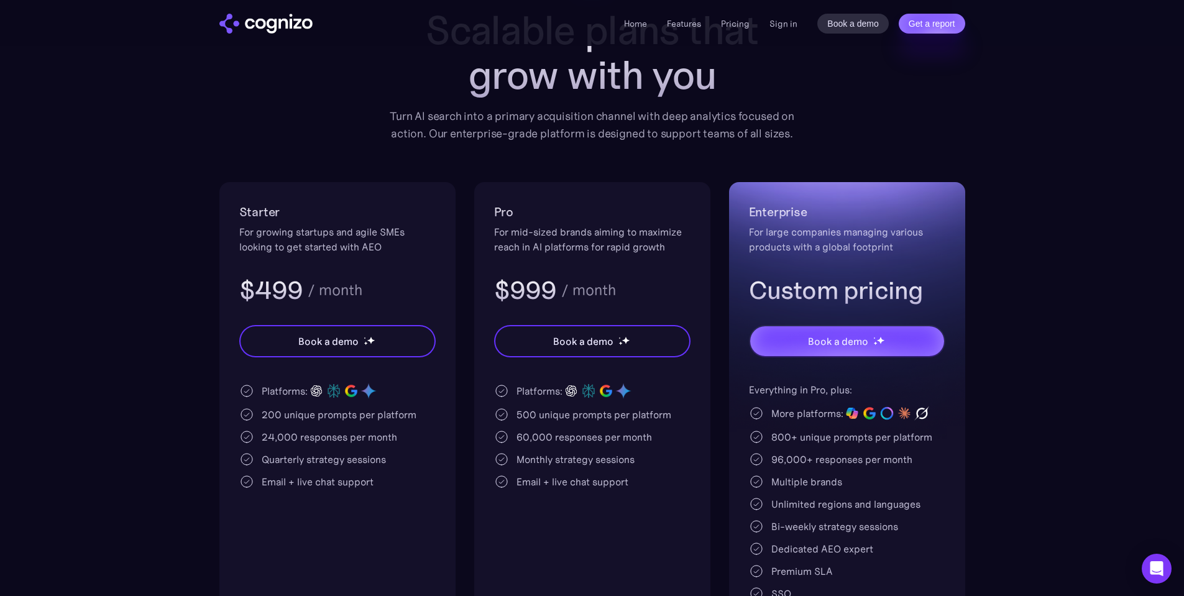
scroll to position [186, 0]
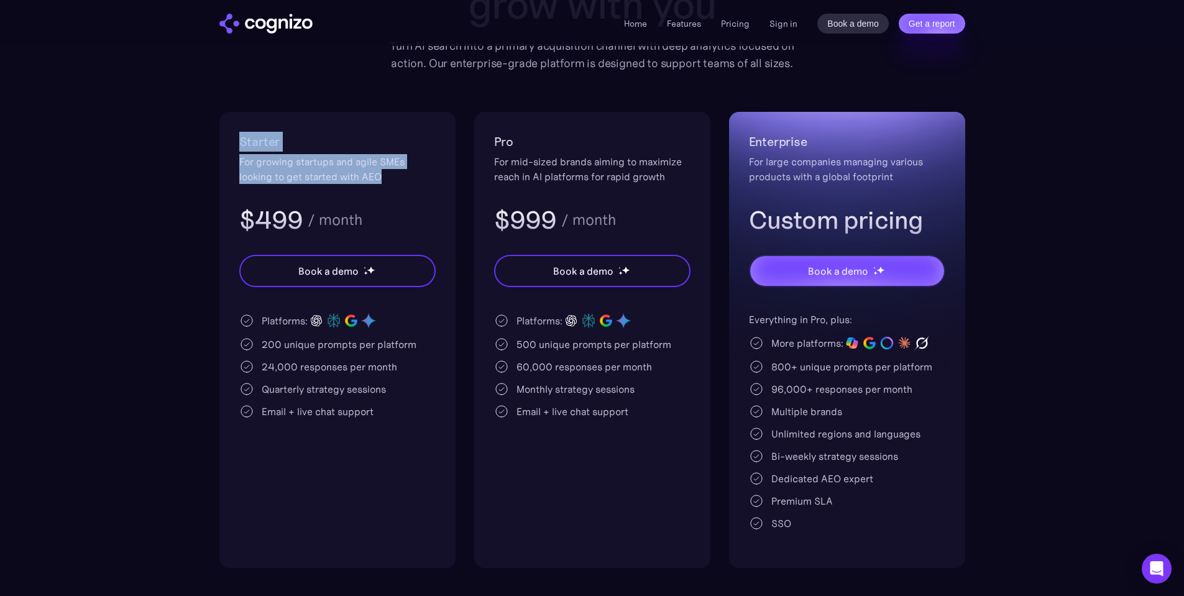
drag, startPoint x: 234, startPoint y: 139, endPoint x: 386, endPoint y: 174, distance: 156.4
click at [386, 174] on div "Starter For growing startups and agile SMEs looking to get started with AEO $49…" at bounding box center [337, 340] width 236 height 456
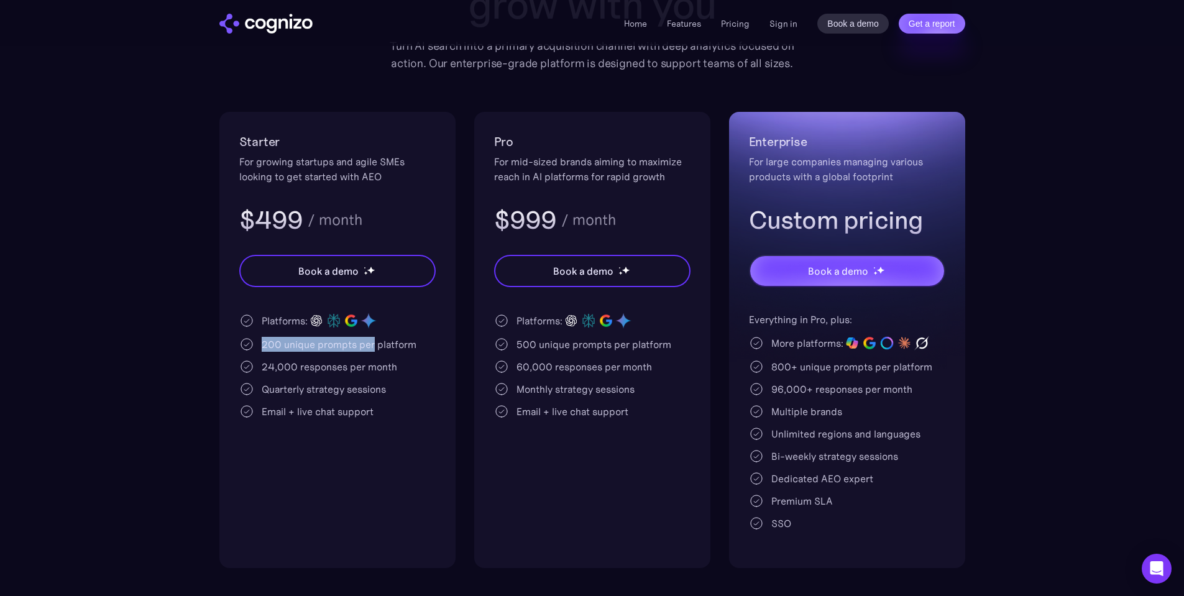
drag, startPoint x: 260, startPoint y: 338, endPoint x: 375, endPoint y: 347, distance: 115.3
click at [374, 347] on div "200 unique prompts per platform" at bounding box center [337, 344] width 196 height 15
click at [376, 347] on div "200 unique prompts per platform" at bounding box center [339, 344] width 155 height 15
drag, startPoint x: 259, startPoint y: 364, endPoint x: 375, endPoint y: 364, distance: 116.9
click at [375, 364] on div "24,000 responses per month" at bounding box center [337, 366] width 196 height 15
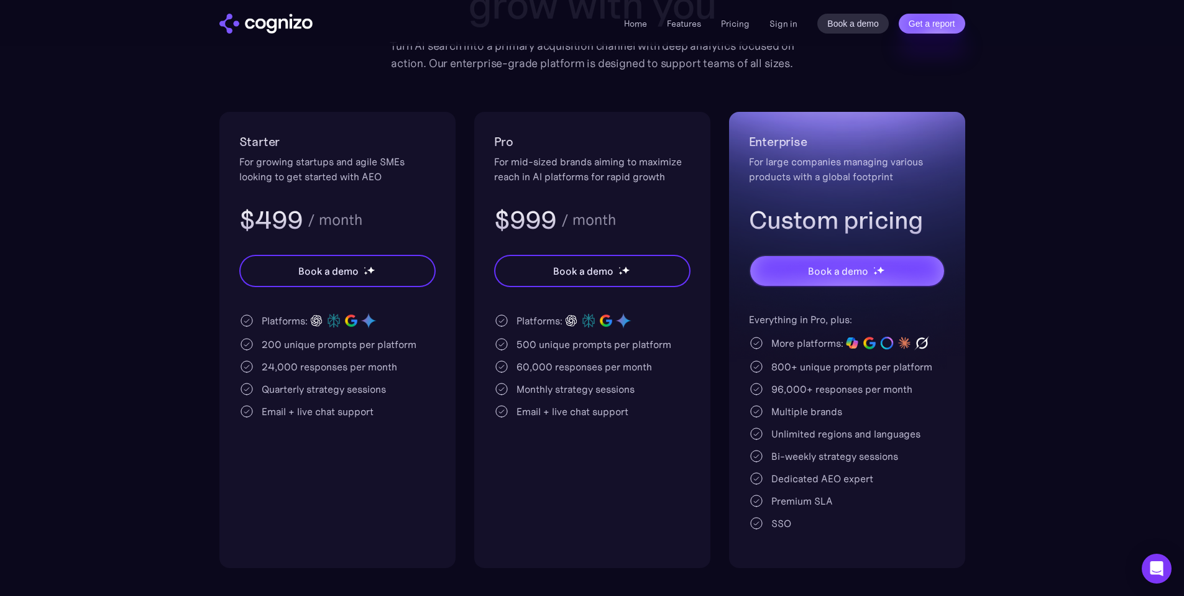
click at [403, 366] on div "24,000 responses per month" at bounding box center [337, 366] width 196 height 15
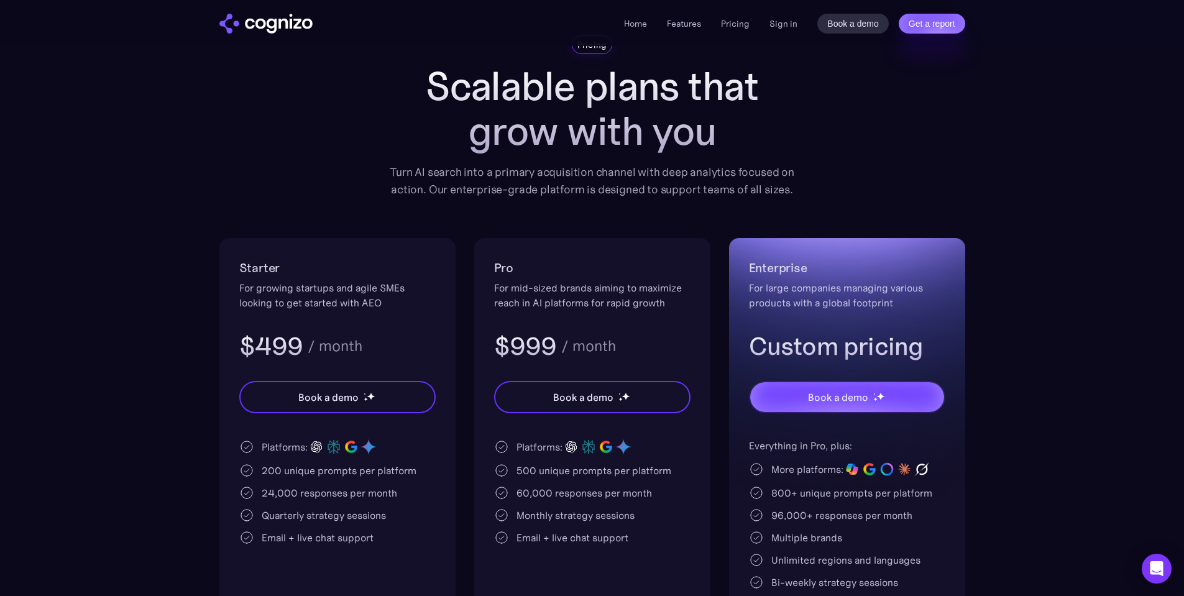
scroll to position [0, 0]
